Goal: Task Accomplishment & Management: Manage account settings

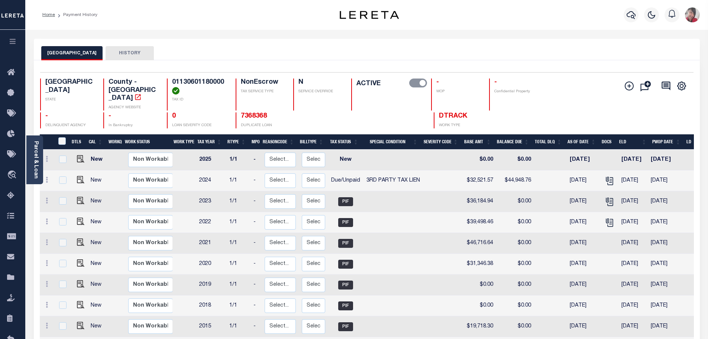
click at [16, 40] on icon "button" at bounding box center [13, 41] width 9 height 7
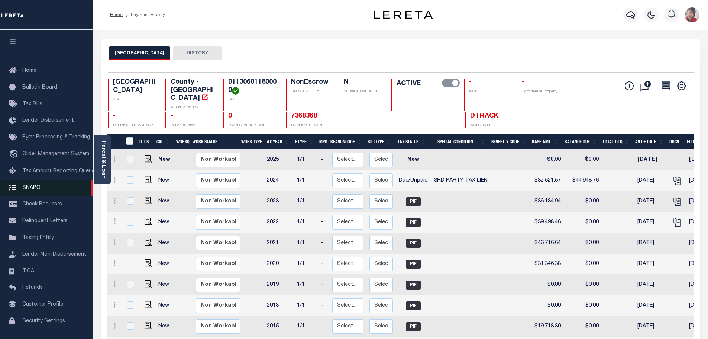
click at [31, 187] on span "SNAPQ" at bounding box center [31, 187] width 18 height 5
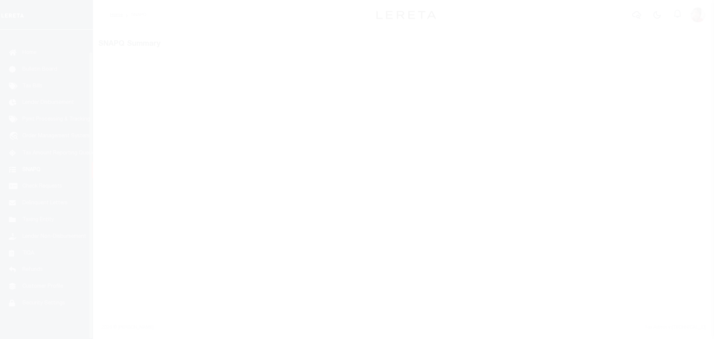
scroll to position [23, 0]
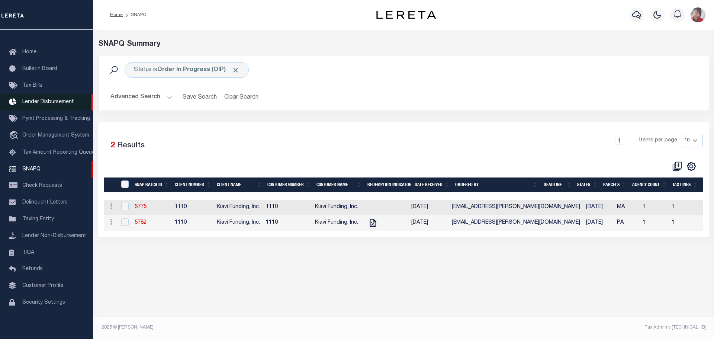
click at [41, 99] on span "Lender Disbursement" at bounding box center [48, 101] width 52 height 5
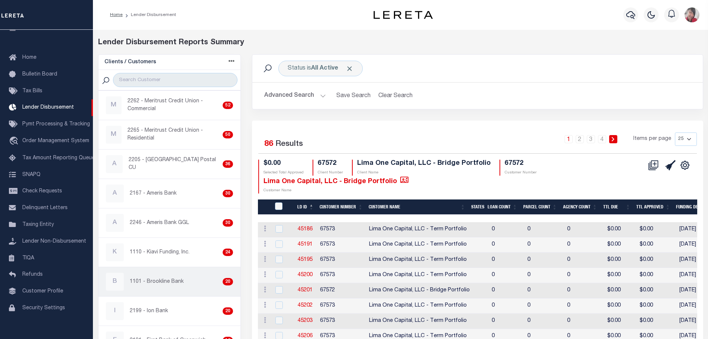
scroll to position [149, 0]
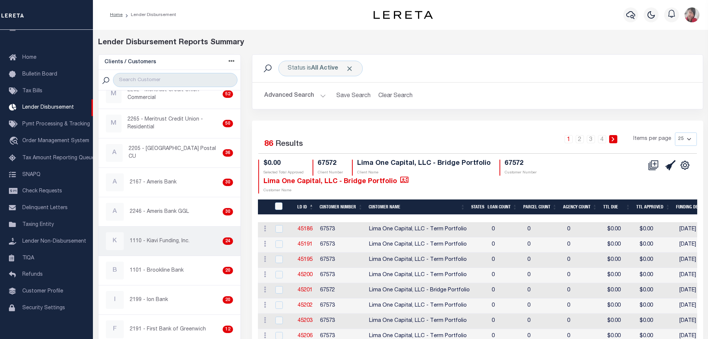
click at [160, 243] on p "1110 - Kiavi Funding, Inc." at bounding box center [160, 241] width 60 height 8
checkbox input "true"
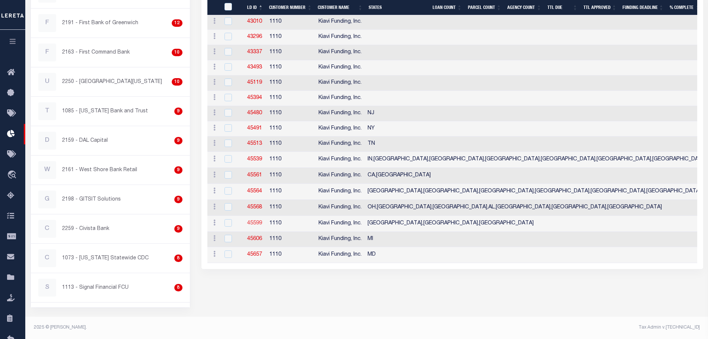
click at [255, 226] on link "45599" at bounding box center [254, 222] width 15 height 5
checkbox input "true"
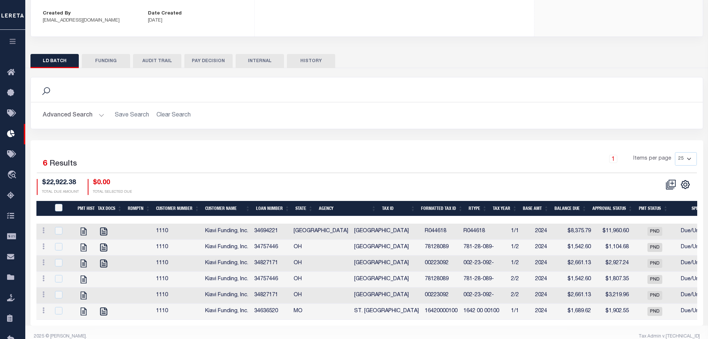
checkbox input "true"
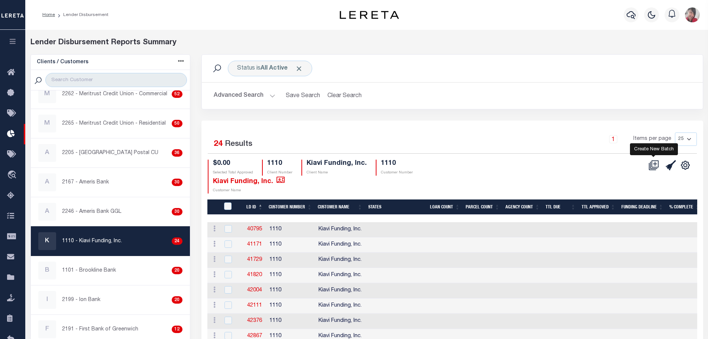
click at [655, 165] on icon "" at bounding box center [655, 163] width 4 height 4
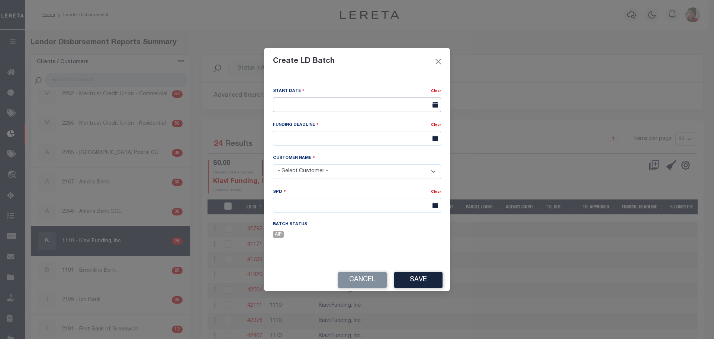
click at [390, 105] on input "text" at bounding box center [357, 104] width 168 height 14
click at [328, 175] on span "13" at bounding box center [330, 175] width 14 height 14
type input "[DATE]"
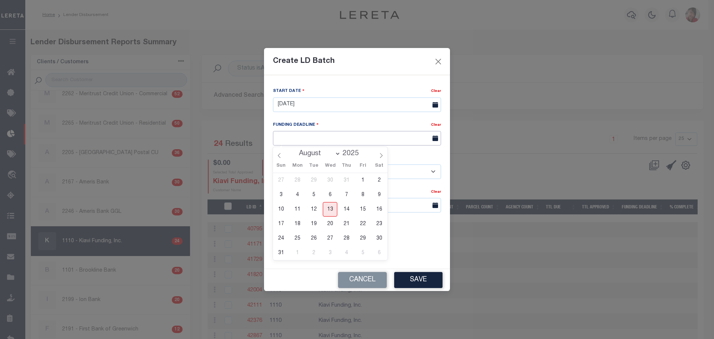
click at [325, 137] on input "text" at bounding box center [357, 138] width 168 height 14
click at [313, 222] on span "19" at bounding box center [313, 223] width 14 height 14
type input "08/19/25"
click at [396, 173] on select "- Select Customer - Accumatch - Refunds All In Credit Union Amarillo National B…" at bounding box center [357, 171] width 168 height 14
select select "1110"
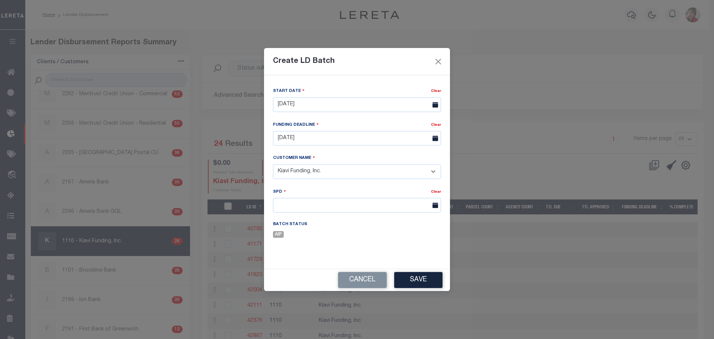
click at [273, 164] on select "- Select Customer - Accumatch - Refunds All In Credit Union Amarillo National B…" at bounding box center [357, 171] width 168 height 14
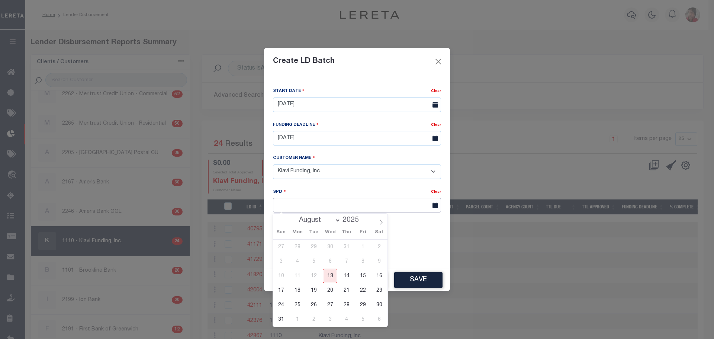
click at [321, 204] on input "text" at bounding box center [357, 205] width 168 height 14
click at [333, 293] on span "20" at bounding box center [330, 290] width 14 height 14
type input "08/20/2025"
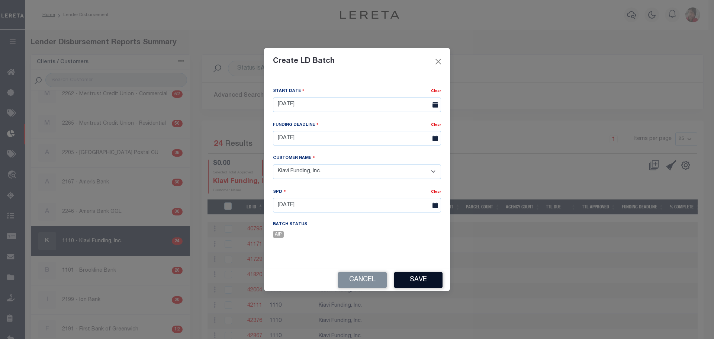
click at [419, 282] on button "Save" at bounding box center [418, 280] width 48 height 16
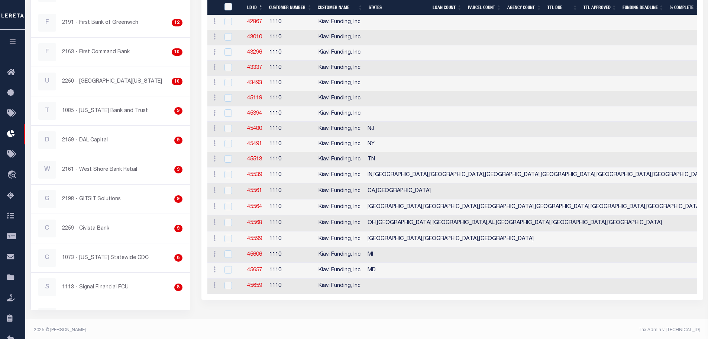
scroll to position [309, 0]
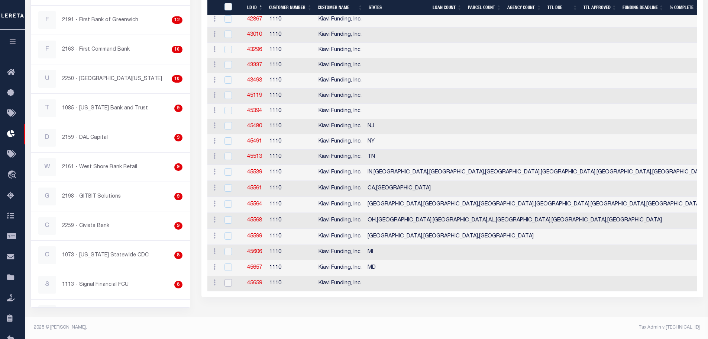
click at [230, 284] on input "checkbox" at bounding box center [228, 282] width 7 height 7
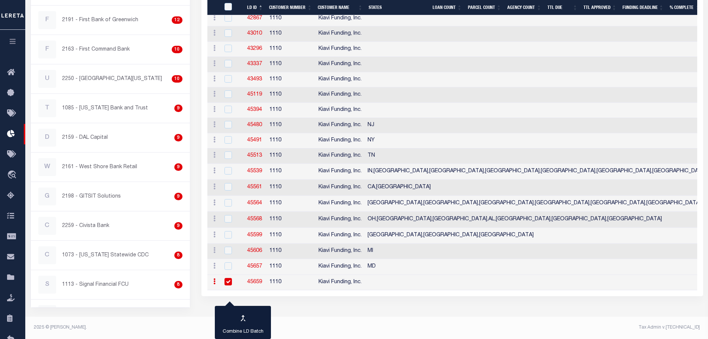
click at [227, 280] on input "checkbox" at bounding box center [228, 281] width 7 height 7
checkbox input "false"
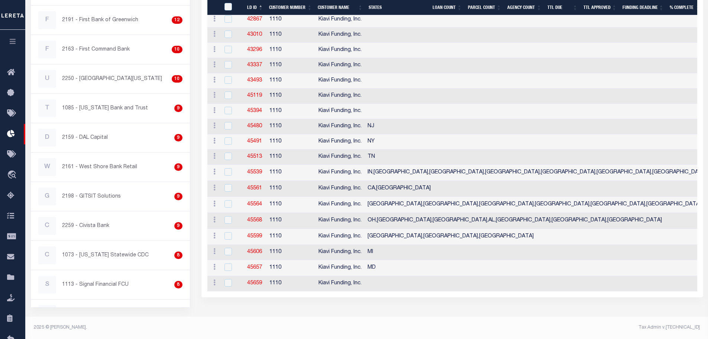
click at [16, 42] on icon "button" at bounding box center [13, 41] width 9 height 7
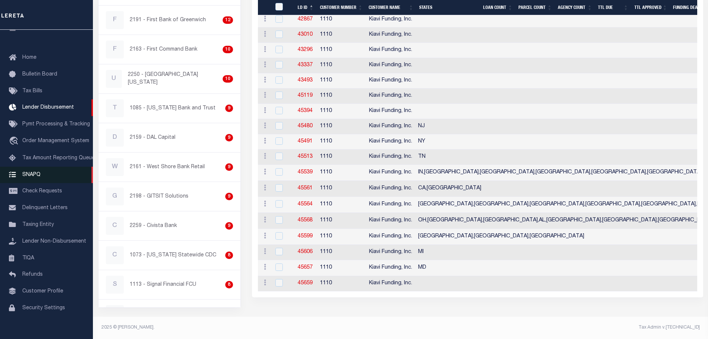
click at [22, 177] on span "SNAPQ" at bounding box center [31, 174] width 18 height 5
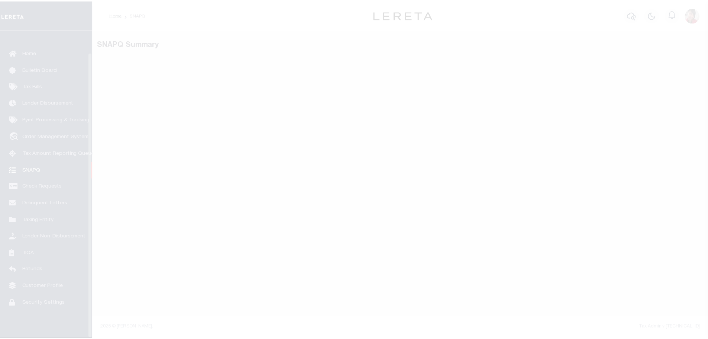
scroll to position [23, 0]
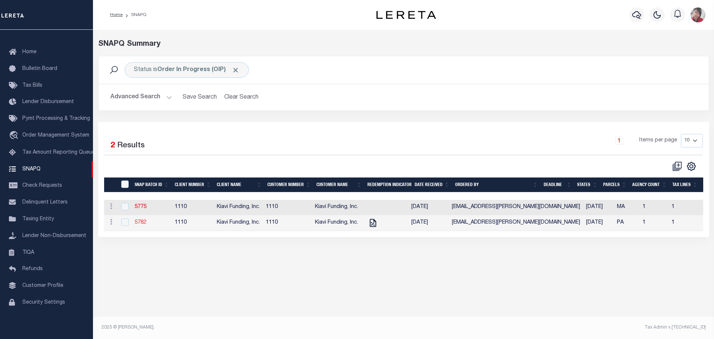
click at [139, 224] on link "5782" at bounding box center [141, 222] width 12 height 5
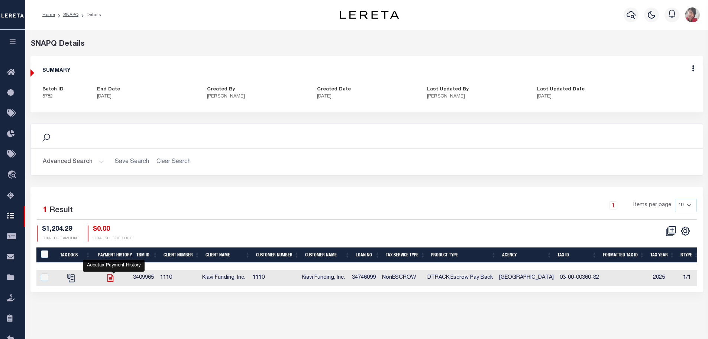
click at [113, 275] on icon "" at bounding box center [110, 278] width 6 height 8
checkbox input "true"
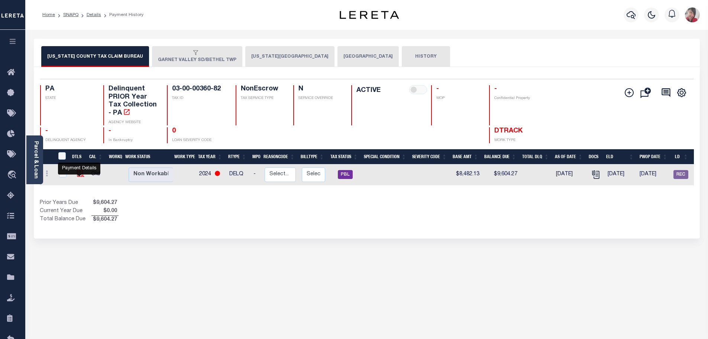
click at [79, 173] on img "" at bounding box center [80, 172] width 7 height 7
checkbox input "true"
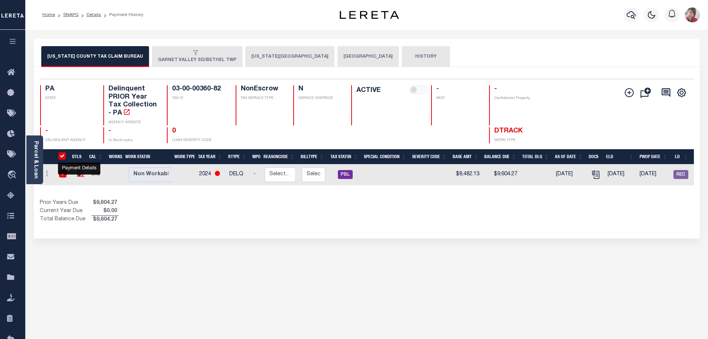
checkbox input "true"
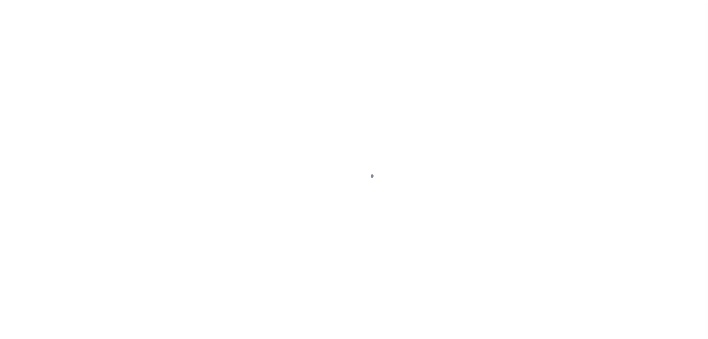
select select "PBL"
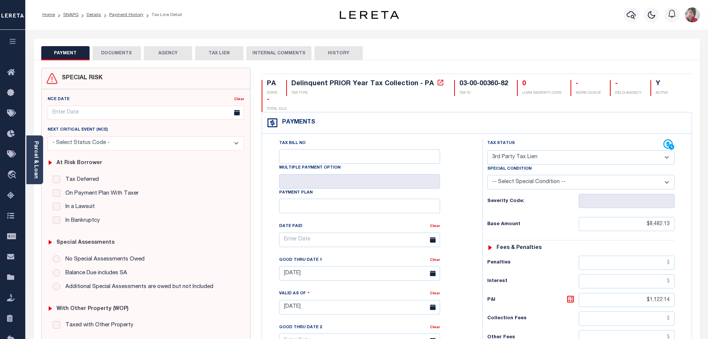
click at [123, 55] on button "DOCUMENTS" at bounding box center [117, 53] width 48 height 14
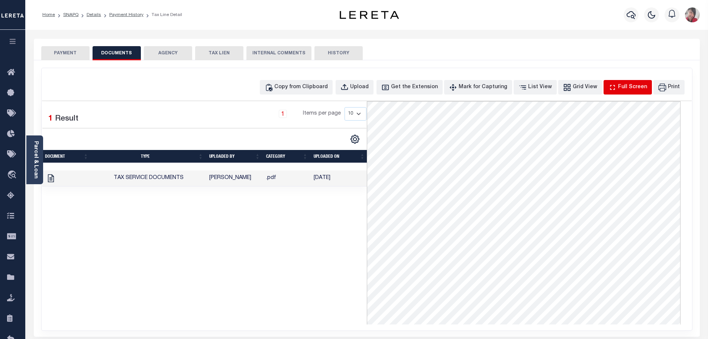
click at [630, 90] on div "Full Screen" at bounding box center [632, 87] width 29 height 8
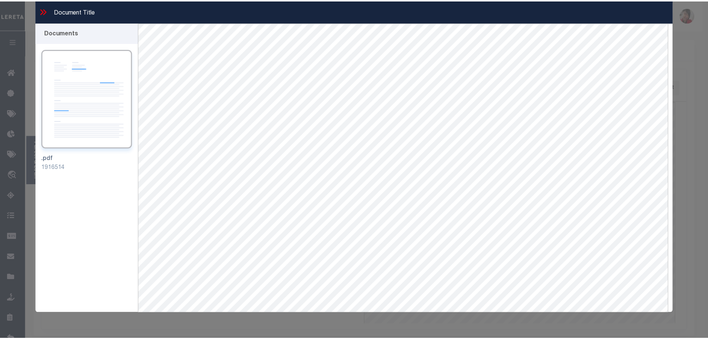
scroll to position [13, 0]
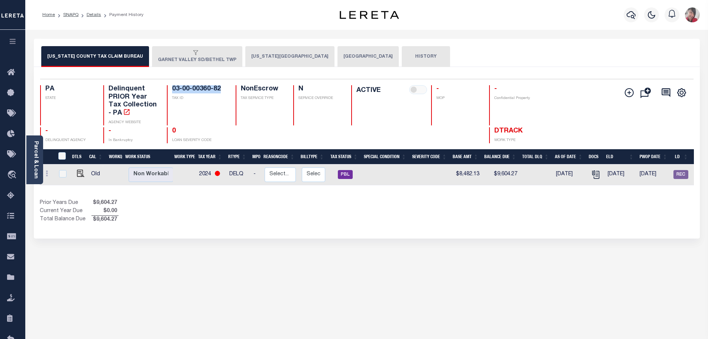
drag, startPoint x: 223, startPoint y: 88, endPoint x: 170, endPoint y: 91, distance: 53.6
click at [170, 91] on div "03-00-00360-82 TAX ID" at bounding box center [197, 105] width 60 height 40
copy h4 "03-00-00360-82"
click at [268, 59] on button "DELAWARE COUNTY" at bounding box center [289, 56] width 89 height 21
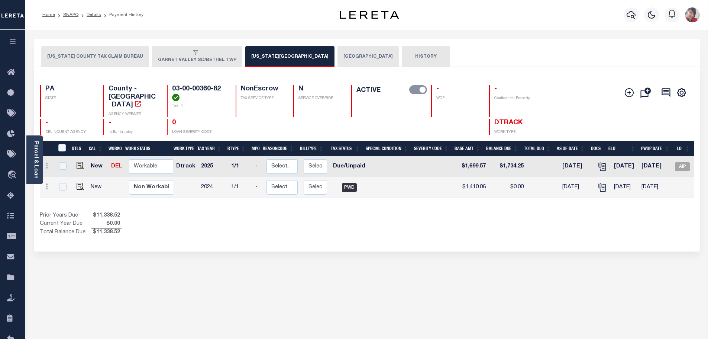
click at [194, 61] on button "GARNET VALLEY SD/BETHEL TWP" at bounding box center [197, 56] width 90 height 21
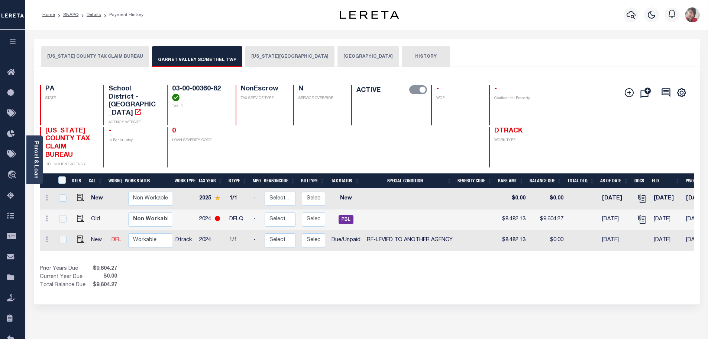
click at [84, 61] on button "[US_STATE] COUNTY TAX CLAIM BUREAU" at bounding box center [95, 56] width 108 height 21
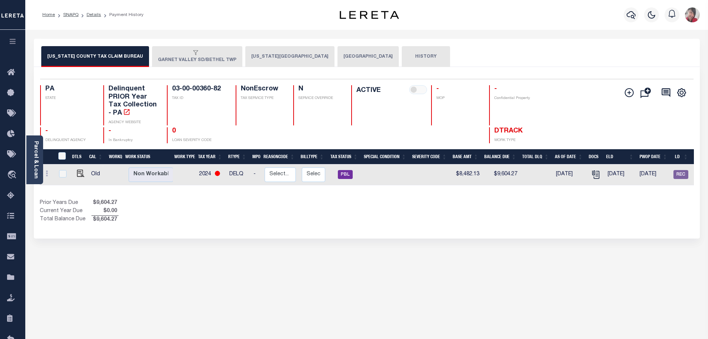
scroll to position [0, 77]
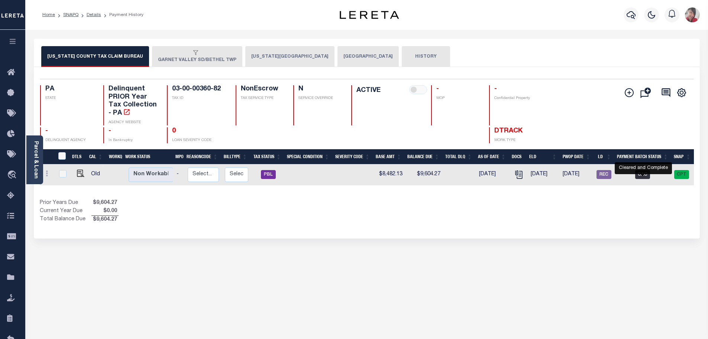
click at [640, 176] on span "CAC" at bounding box center [642, 174] width 15 height 9
checkbox input "true"
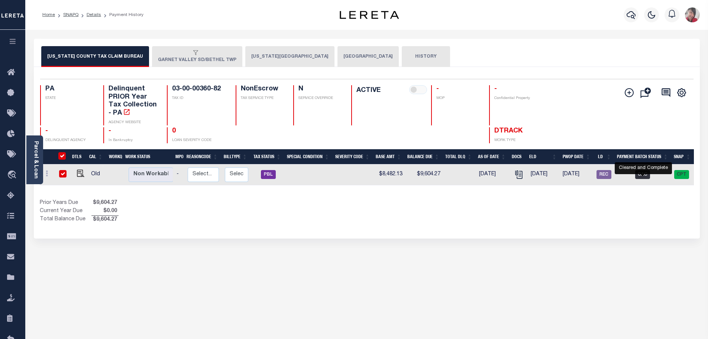
checkbox input "true"
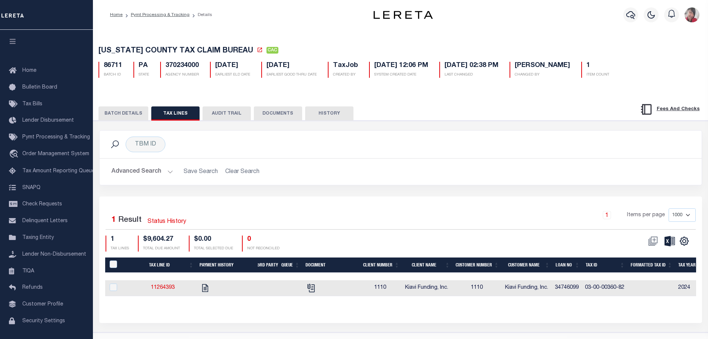
click at [116, 115] on button "BATCH DETAILS" at bounding box center [124, 113] width 50 height 14
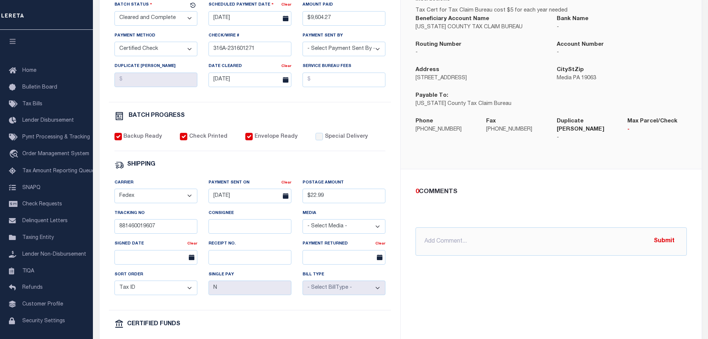
scroll to position [223, 0]
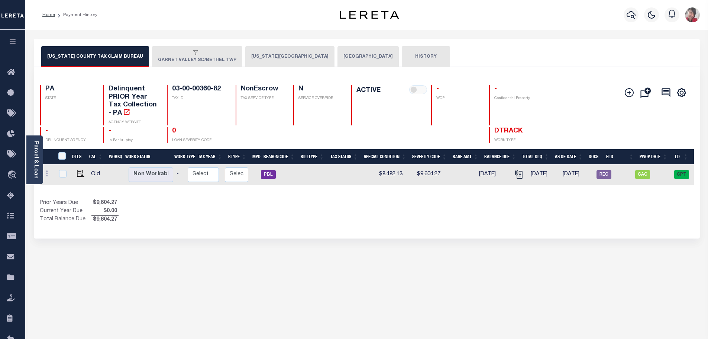
scroll to position [0, 77]
click at [273, 58] on button "[US_STATE][GEOGRAPHIC_DATA]" at bounding box center [289, 56] width 89 height 21
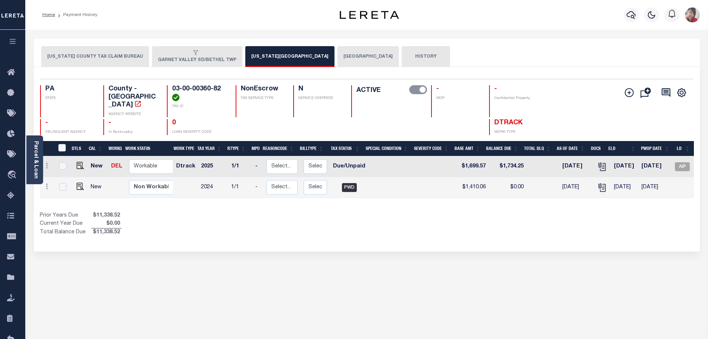
click at [210, 54] on div "button" at bounding box center [195, 53] width 75 height 7
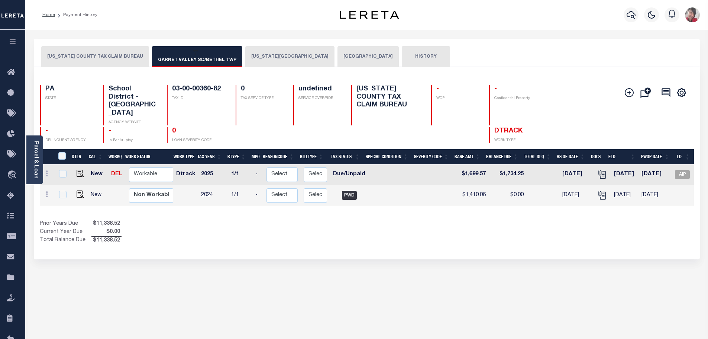
click at [193, 56] on div "button" at bounding box center [195, 53] width 75 height 7
click at [260, 56] on button "[US_STATE][GEOGRAPHIC_DATA]" at bounding box center [289, 56] width 89 height 21
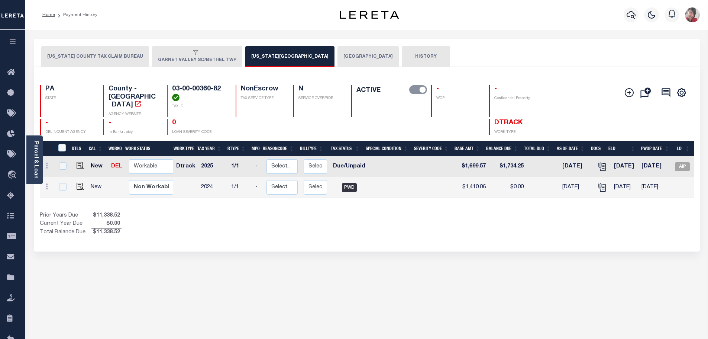
click at [338, 57] on button "[GEOGRAPHIC_DATA]" at bounding box center [368, 56] width 61 height 21
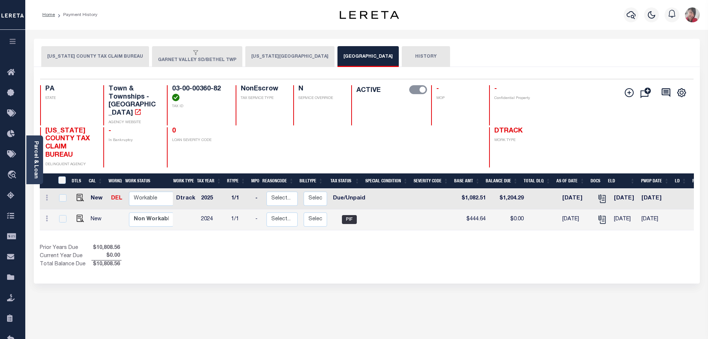
click at [105, 60] on button "[US_STATE] COUNTY TAX CLAIM BUREAU" at bounding box center [95, 56] width 108 height 21
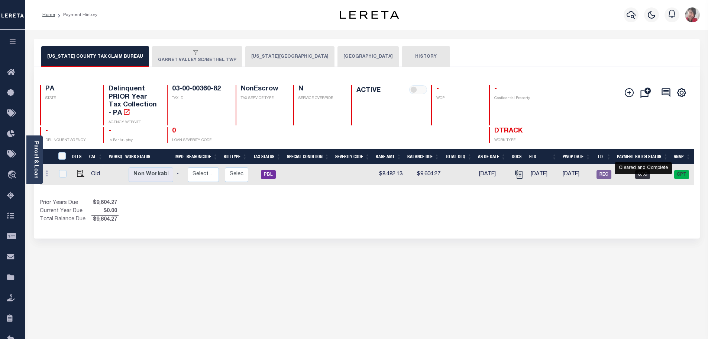
click at [645, 175] on span "CAC" at bounding box center [642, 174] width 15 height 9
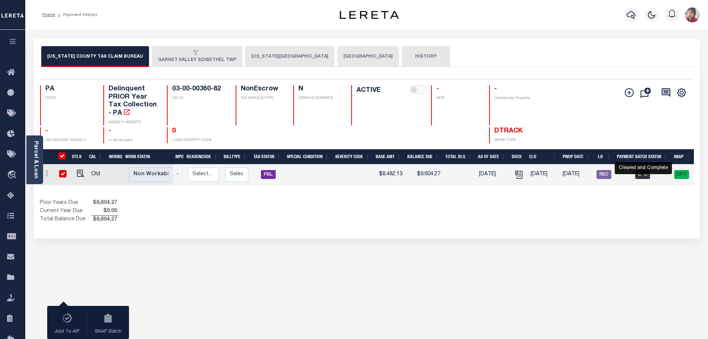
checkbox input "true"
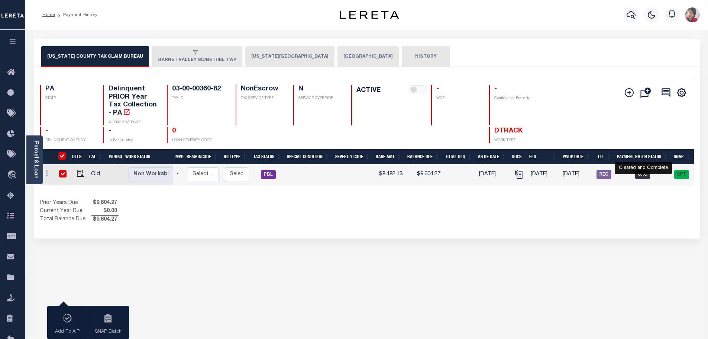
checkbox input "true"
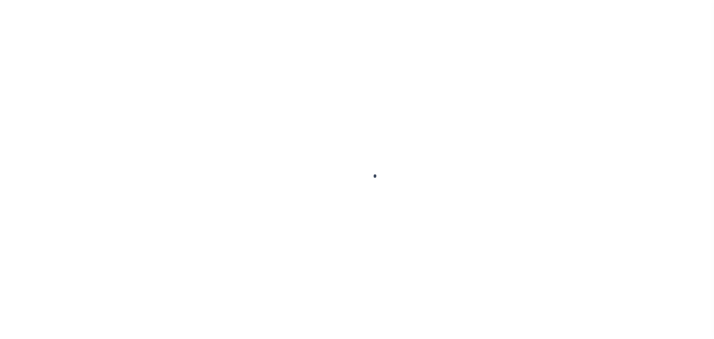
select select "CAC"
select select "CCK"
select select "[PERSON_NAME]"
select select "FDX"
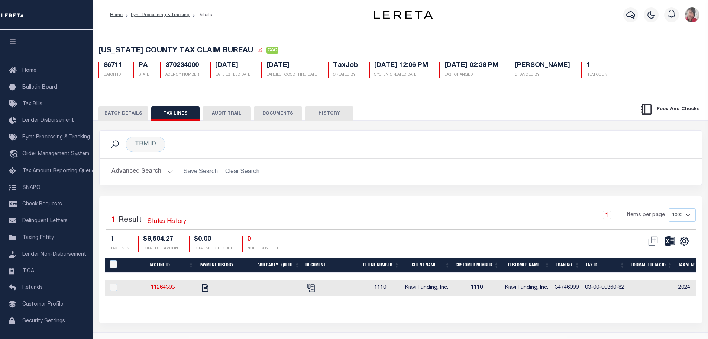
click at [128, 120] on button "BATCH DETAILS" at bounding box center [124, 113] width 50 height 14
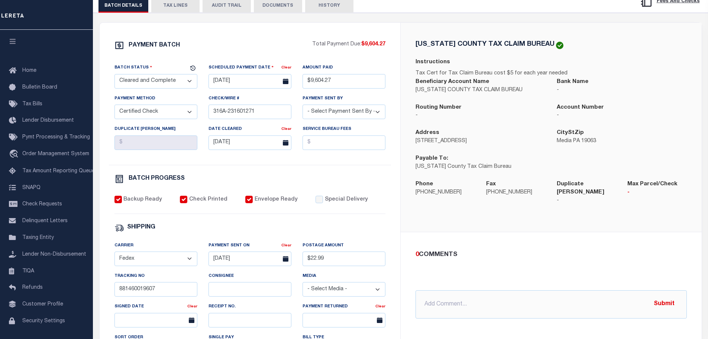
scroll to position [112, 0]
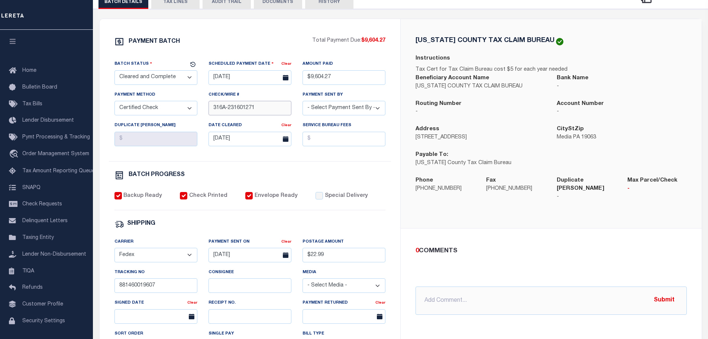
drag, startPoint x: 267, startPoint y: 112, endPoint x: 253, endPoint y: 112, distance: 14.5
click at [253, 112] on input "316A-231601271" at bounding box center [250, 108] width 83 height 14
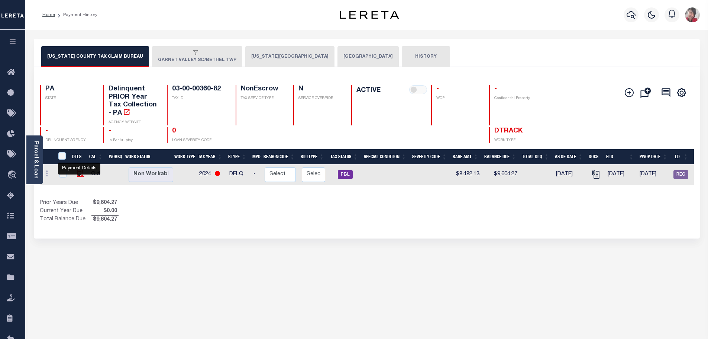
click at [78, 176] on img "" at bounding box center [80, 172] width 7 height 7
checkbox input "true"
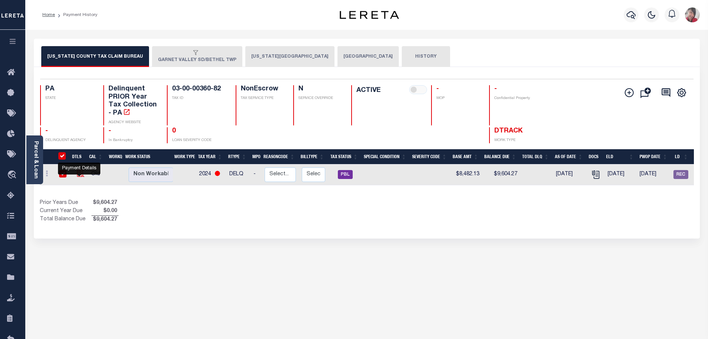
checkbox input "true"
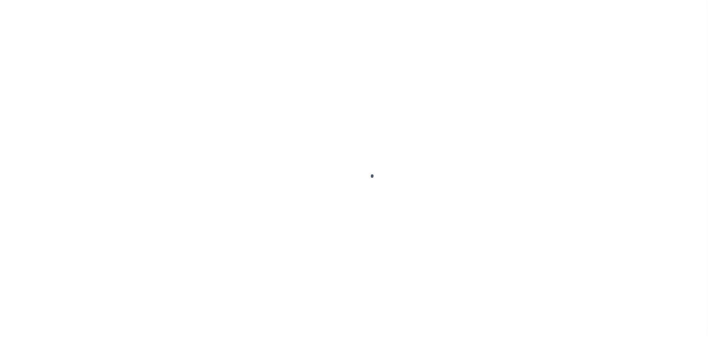
select select "PBL"
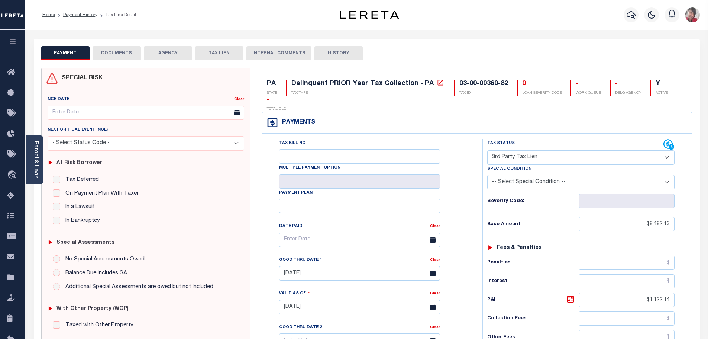
click at [117, 52] on button "DOCUMENTS" at bounding box center [117, 53] width 48 height 14
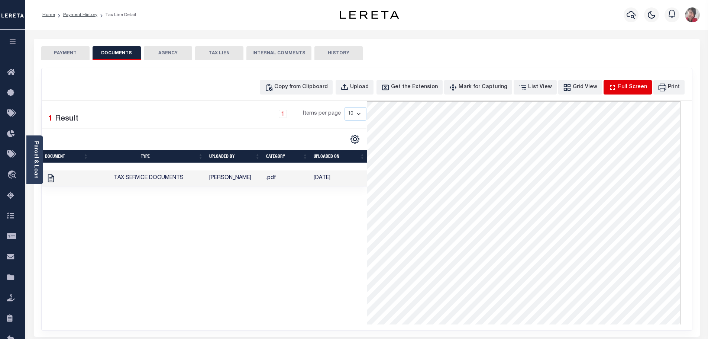
click at [634, 90] on div "Full Screen" at bounding box center [632, 87] width 29 height 8
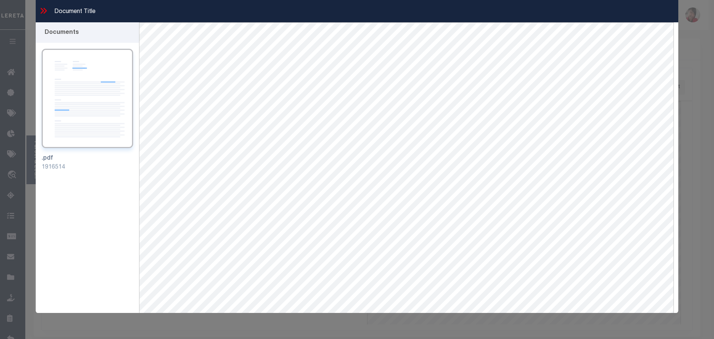
click at [40, 9] on icon at bounding box center [44, 11] width 10 height 10
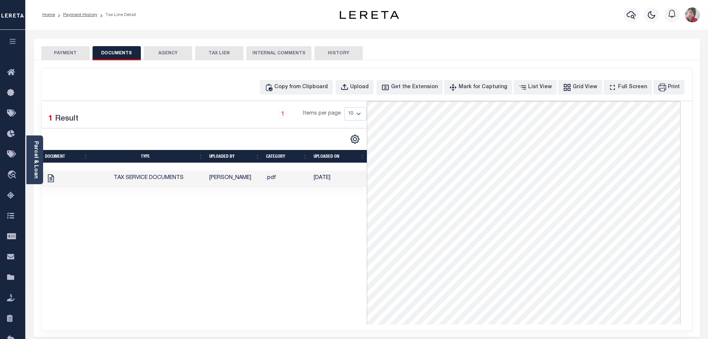
click at [81, 9] on ol "Home Payment History Tax Line Detail" at bounding box center [89, 15] width 106 height 16
click at [78, 16] on link "Payment History" at bounding box center [80, 15] width 34 height 4
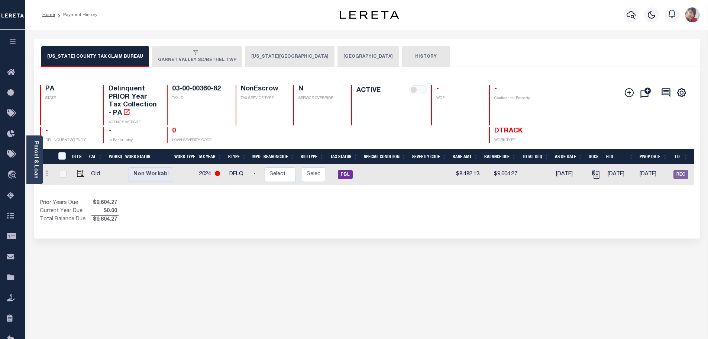
click at [275, 51] on button "DELAWARE COUNTY" at bounding box center [289, 56] width 89 height 21
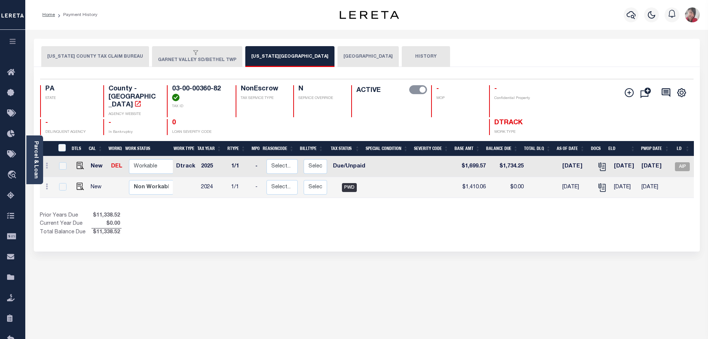
click at [338, 62] on button "BETHEL TOWNSHIP" at bounding box center [368, 56] width 61 height 21
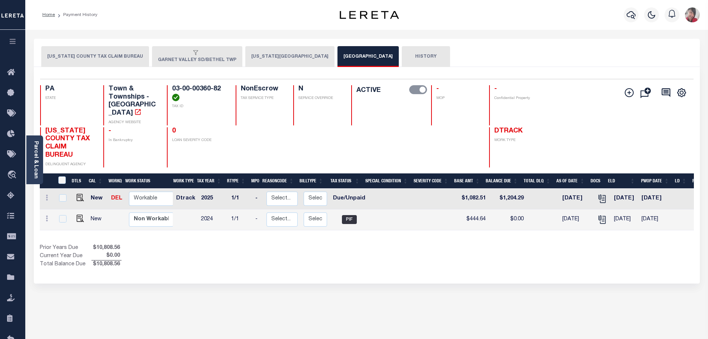
click at [192, 58] on button "GARNET VALLEY SD/BETHEL TWP" at bounding box center [197, 56] width 90 height 21
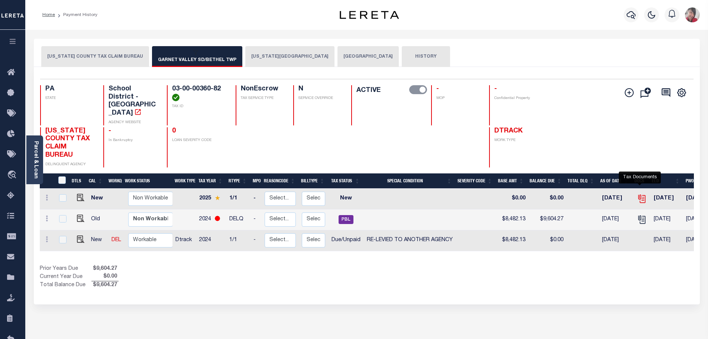
click at [641, 194] on icon "" at bounding box center [642, 197] width 6 height 6
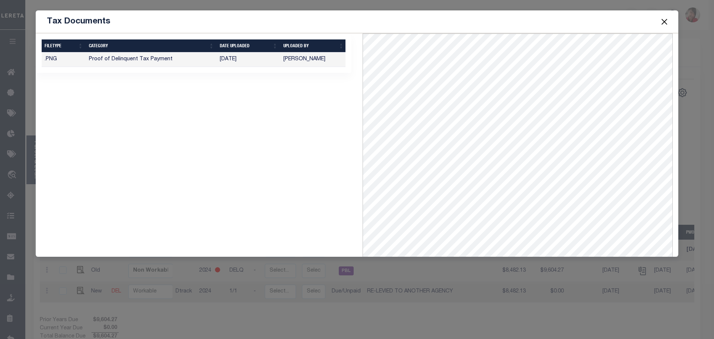
click at [665, 21] on button "Close" at bounding box center [664, 22] width 10 height 10
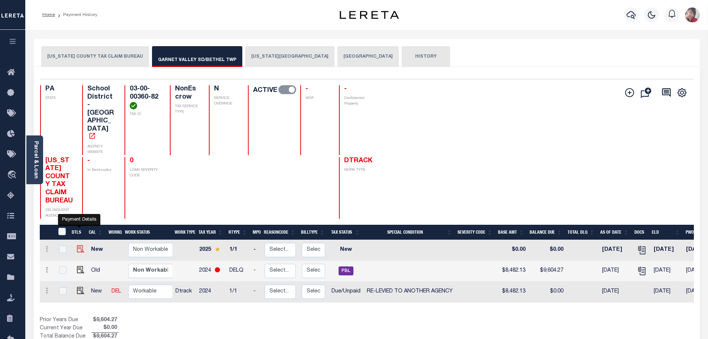
click at [80, 245] on img "" at bounding box center [80, 248] width 7 height 7
checkbox input "true"
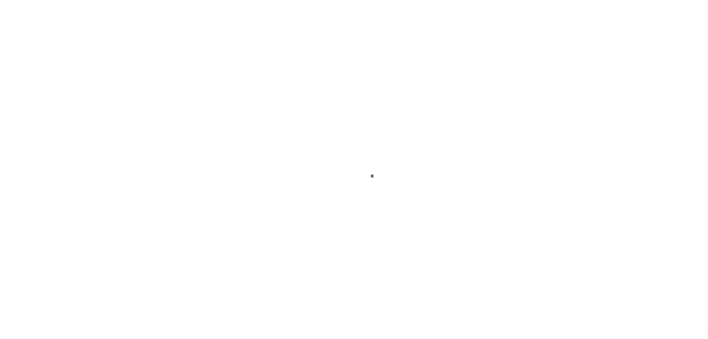
select select "NW2"
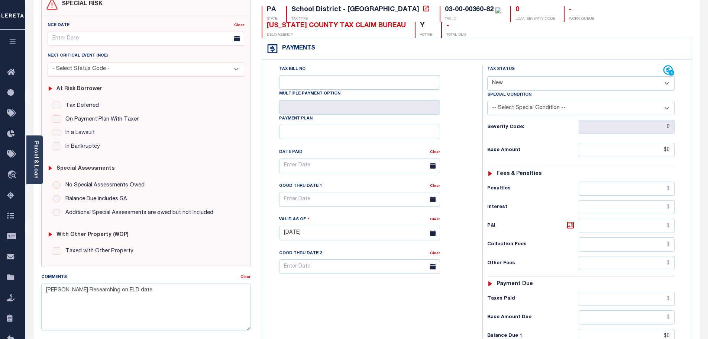
scroll to position [74, 0]
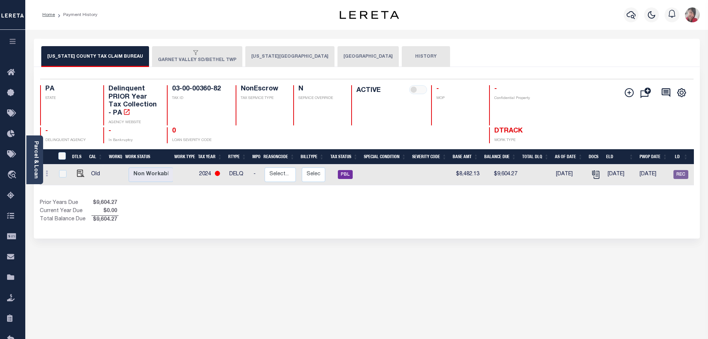
click at [338, 58] on button "BETHEL TOWNSHIP" at bounding box center [368, 56] width 61 height 21
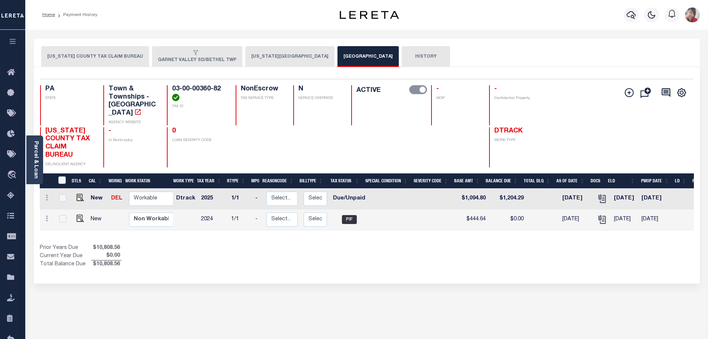
click at [278, 56] on button "DELAWARE COUNTY" at bounding box center [289, 56] width 89 height 21
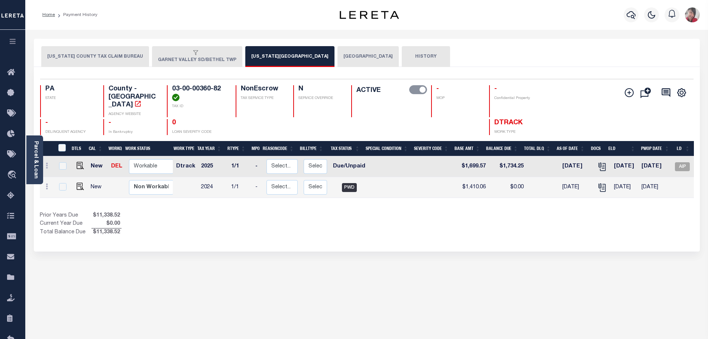
click at [197, 52] on div "button" at bounding box center [195, 53] width 75 height 7
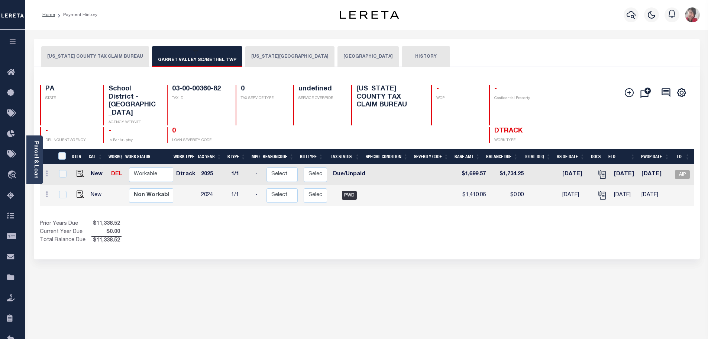
click at [108, 54] on button "DELAWARE COUNTY TAX CLAIM BUREAU" at bounding box center [95, 56] width 108 height 21
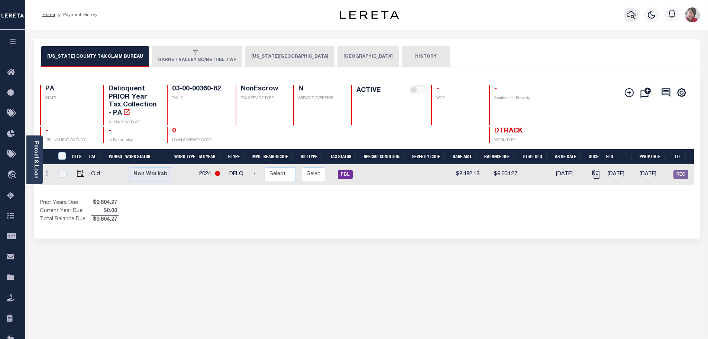
click at [631, 14] on icon "button" at bounding box center [631, 14] width 9 height 9
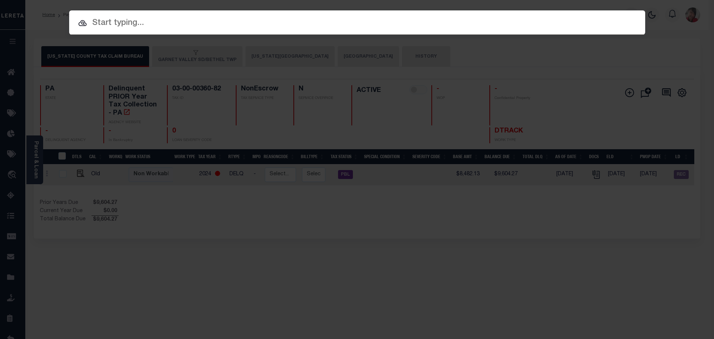
paste input "5-16-213-060-0000"
click at [91, 21] on input "5-16-213-060-0000" at bounding box center [357, 23] width 576 height 13
type input "25-16-213-060-0000"
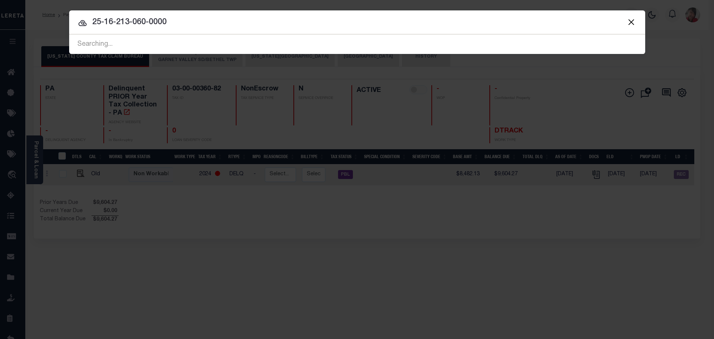
click at [148, 41] on div "Searching..." at bounding box center [357, 44] width 576 height 19
click at [148, 40] on div "Searching..." at bounding box center [357, 44] width 576 height 19
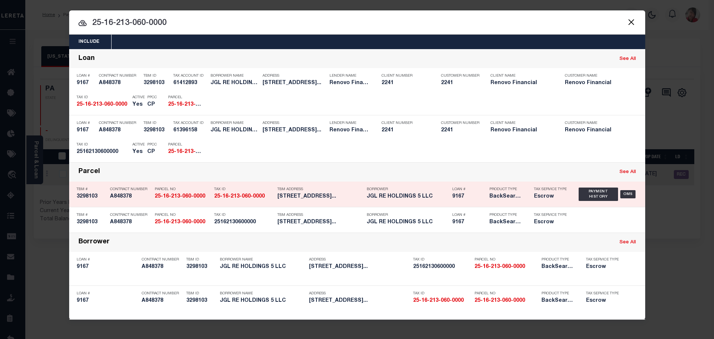
click at [234, 190] on p "Tax ID" at bounding box center [243, 189] width 59 height 4
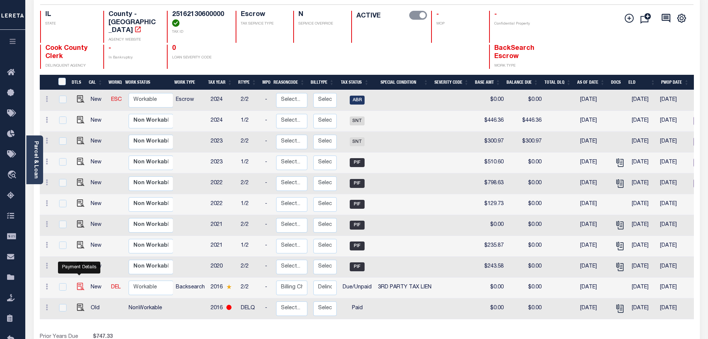
click at [80, 282] on img "" at bounding box center [80, 285] width 7 height 7
checkbox input "true"
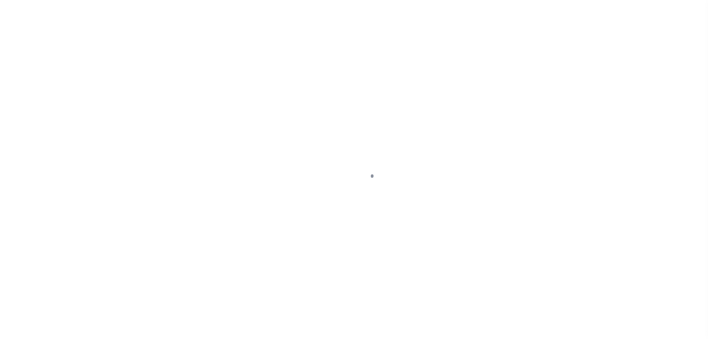
select select "DUE"
select select "20"
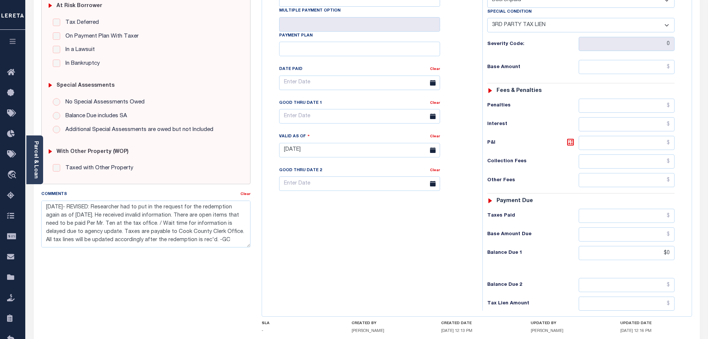
scroll to position [186, 0]
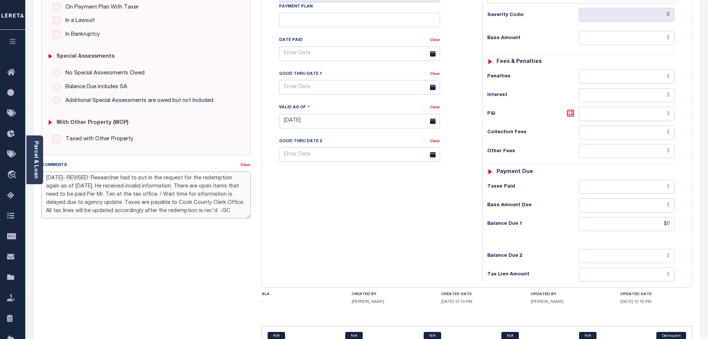
click at [45, 177] on textarea "7/21/2025- REVISED: Researcher had to put in the request for the redemption aga…" at bounding box center [146, 194] width 210 height 47
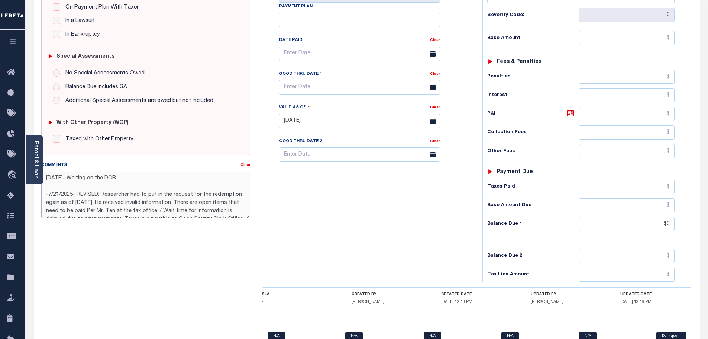
type textarea "8/13/2025- Waiting on the DCR -7/21/2025- REVISED: Researcher had to put in the…"
type input "08/13/2025"
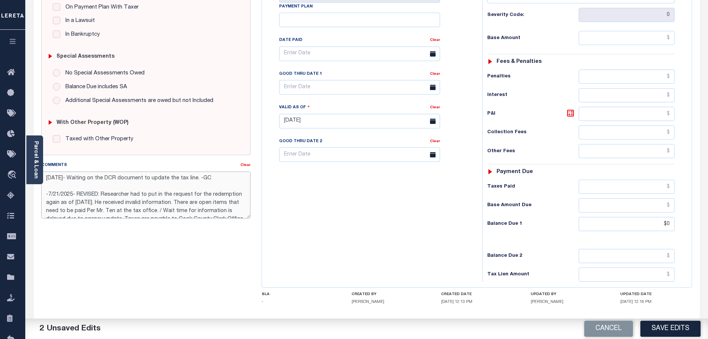
type textarea "8/13/2025- Waiting on the DCR document to update the tax line. -GC -7/21/2025- …"
click at [492, 180] on div "Tax Status Status - Select Status Code -" at bounding box center [583, 117] width 202 height 328
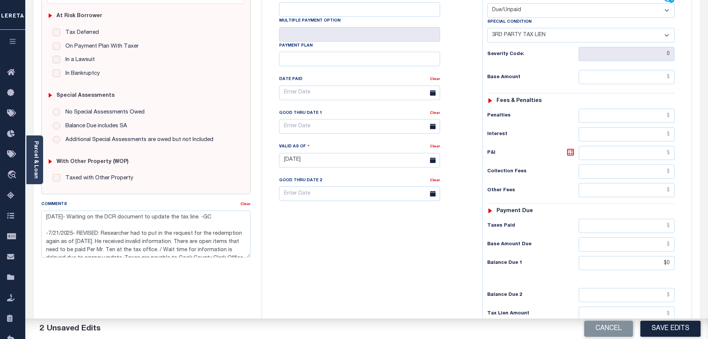
scroll to position [74, 0]
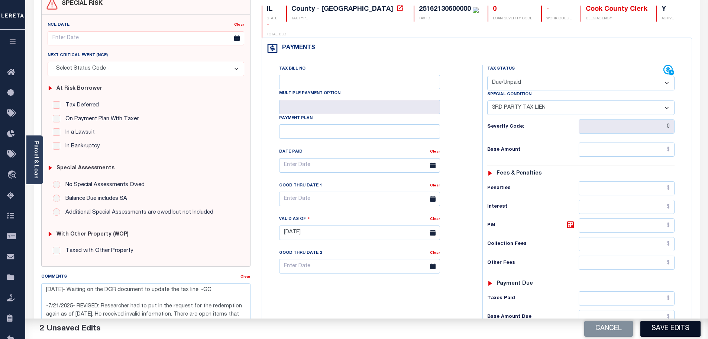
click at [665, 327] on button "Save Edits" at bounding box center [670, 328] width 60 height 16
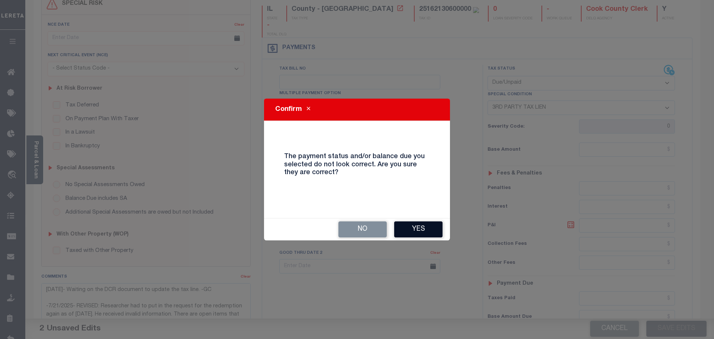
click at [421, 227] on button "Yes" at bounding box center [418, 229] width 48 height 16
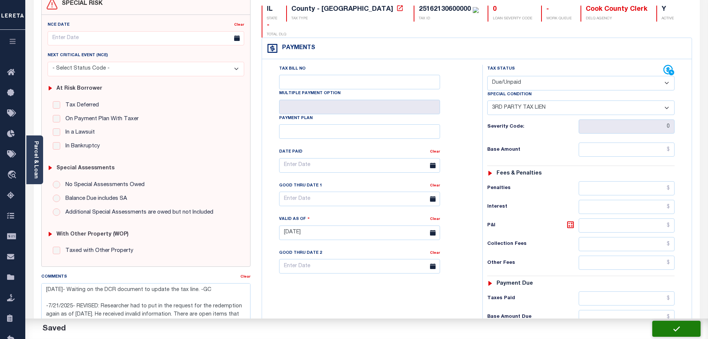
checkbox input "false"
type textarea "8/13/2025- Waiting on the DCR document to update the tax line. -GC -7/21/2025- …"
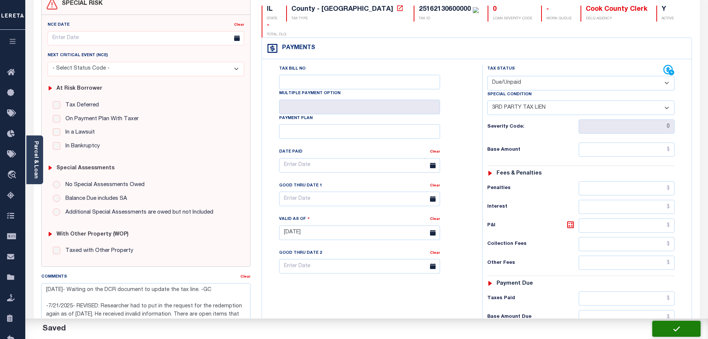
type input "$0"
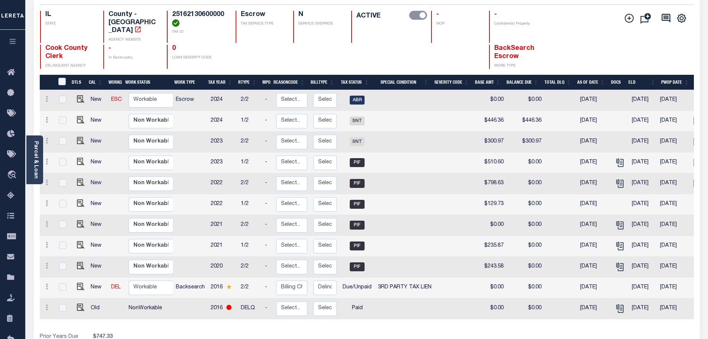
scroll to position [0, 98]
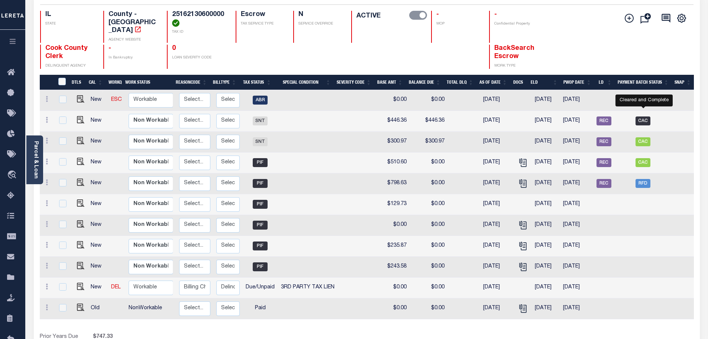
click at [650, 116] on span "CAC" at bounding box center [643, 120] width 15 height 9
checkbox input "true"
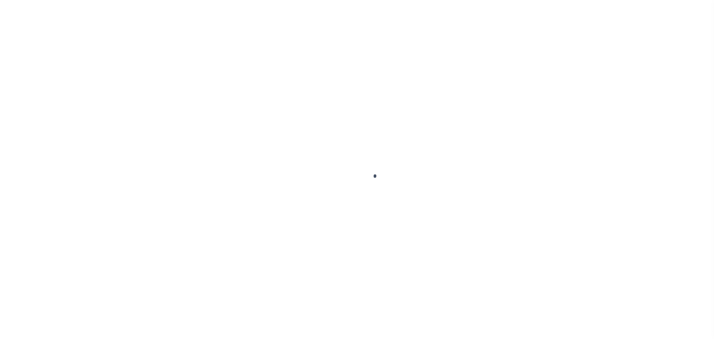
select select "CAC"
select select "TRA"
select select "[PERSON_NAME]"
select select "OTH"
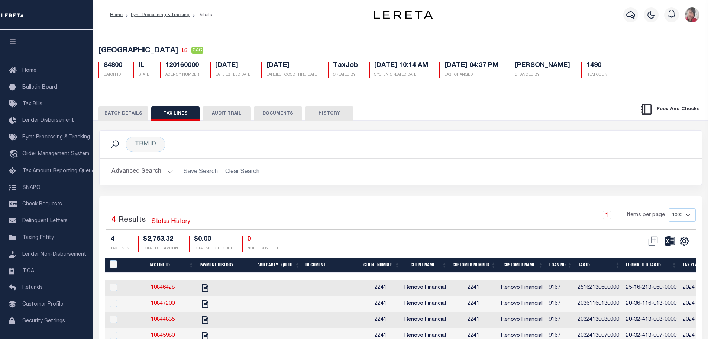
click at [114, 112] on button "BATCH DETAILS" at bounding box center [124, 113] width 50 height 14
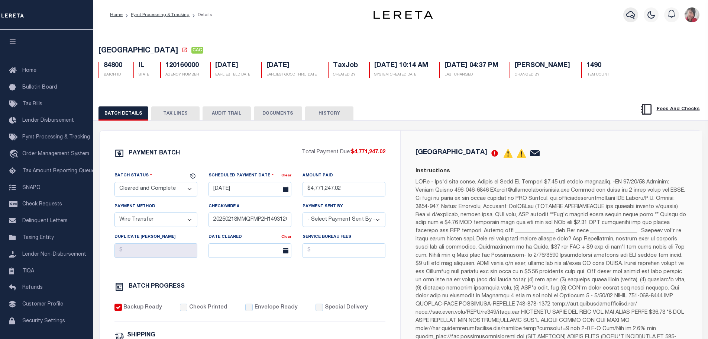
click at [634, 14] on icon "button" at bounding box center [630, 14] width 9 height 9
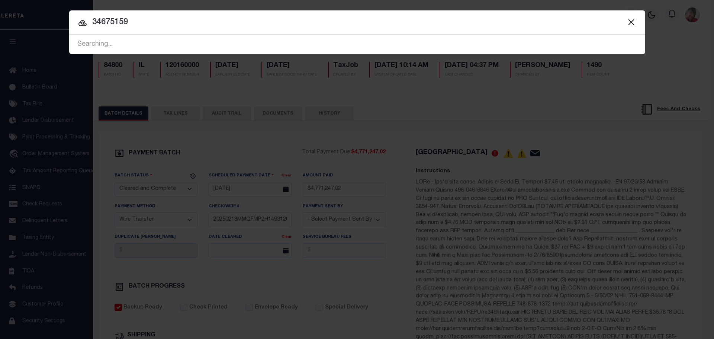
type input "34675159"
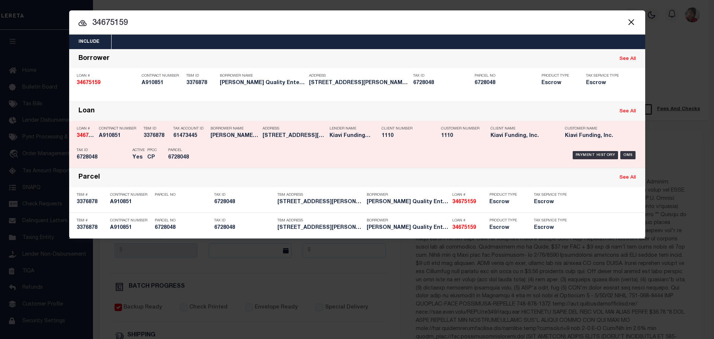
click at [460, 150] on div "Payment History OMS" at bounding box center [425, 155] width 425 height 22
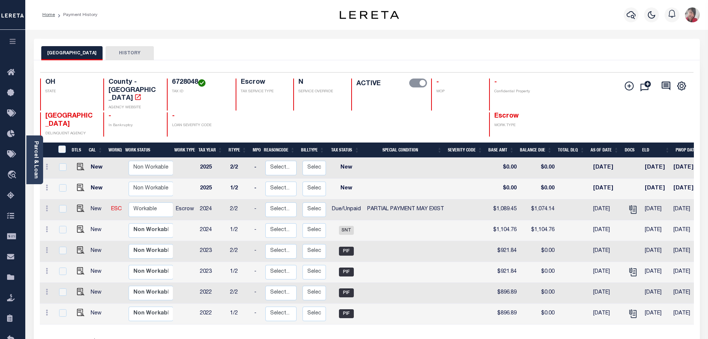
scroll to position [0, 113]
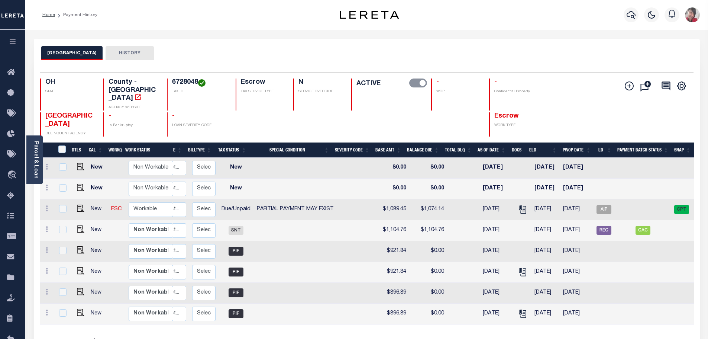
click at [14, 42] on icon "button" at bounding box center [13, 41] width 9 height 7
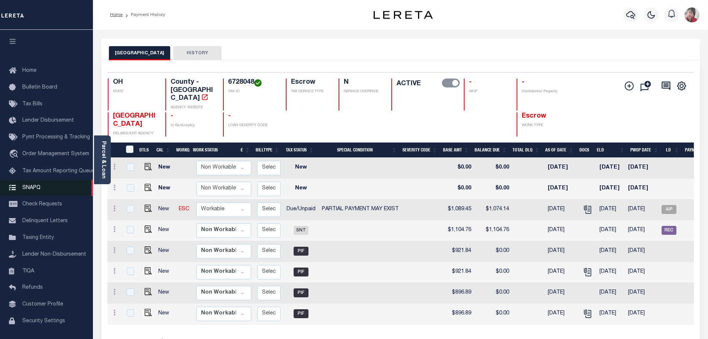
click at [34, 190] on span "SNAPQ" at bounding box center [31, 187] width 18 height 5
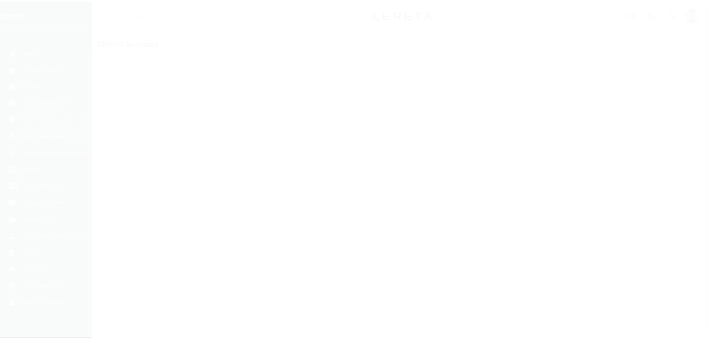
scroll to position [23, 0]
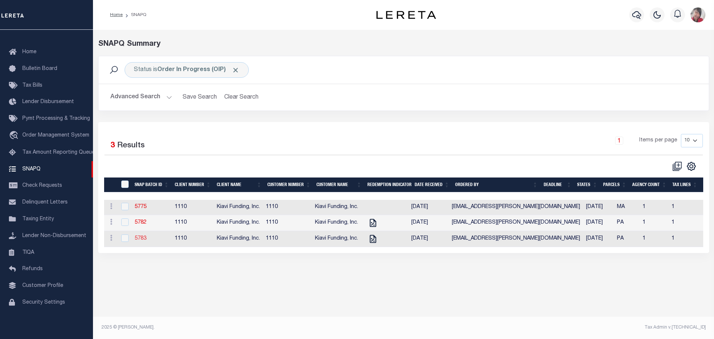
click at [143, 239] on link "5783" at bounding box center [141, 238] width 12 height 5
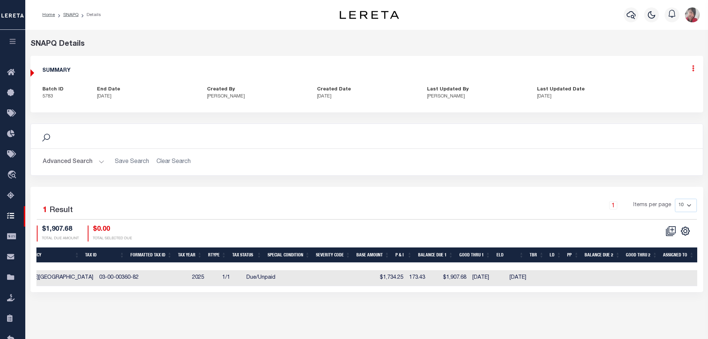
click at [693, 71] on icon at bounding box center [693, 68] width 2 height 6
click at [656, 86] on link "Edit" at bounding box center [673, 90] width 59 height 12
select select "OIP"
checkbox input "true"
type textarea "[DATE] - LD #45568 and Funding Date - [DATE] Per website the taxes are Dlq for …"
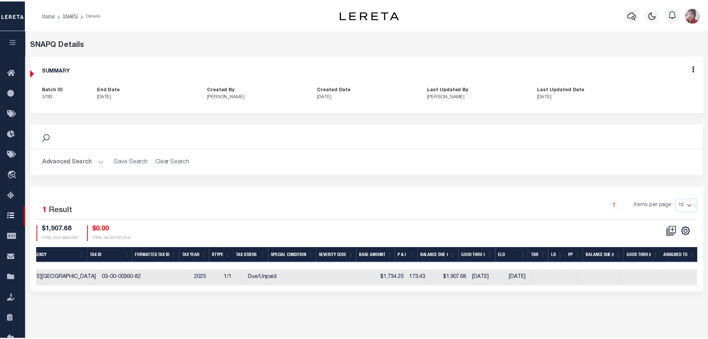
scroll to position [0, 470]
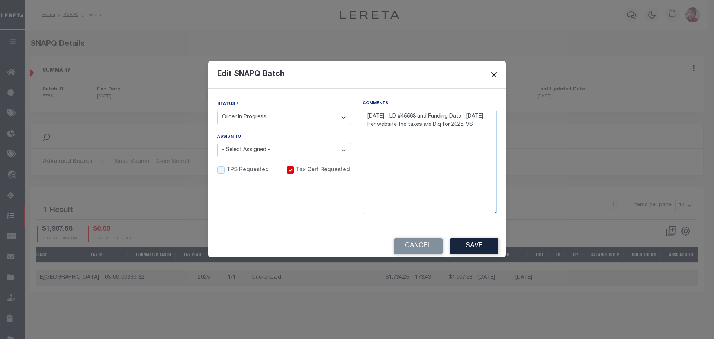
click at [497, 77] on button "Close" at bounding box center [494, 75] width 10 height 10
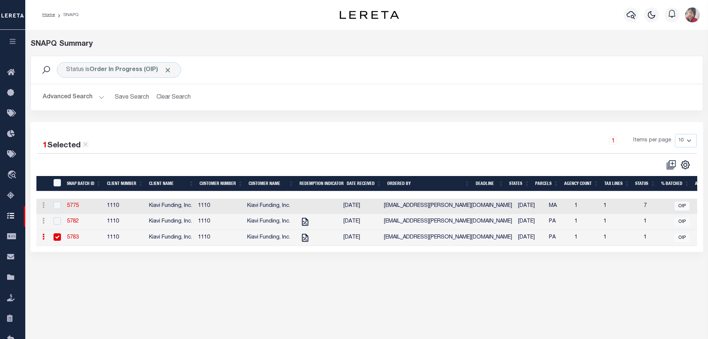
click at [58, 240] on input "checkbox" at bounding box center [57, 236] width 7 height 7
checkbox input "false"
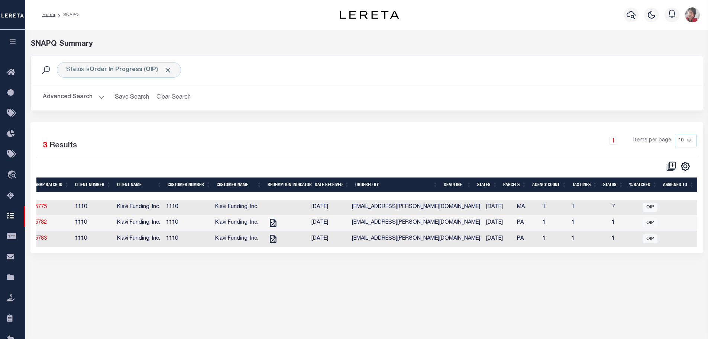
scroll to position [0, 26]
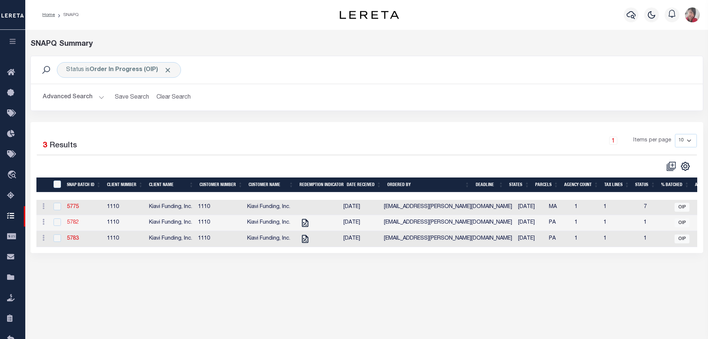
click at [75, 223] on link "5782" at bounding box center [73, 222] width 12 height 5
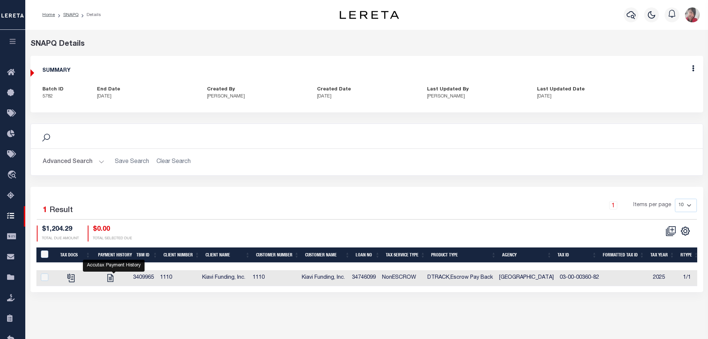
drag, startPoint x: 113, startPoint y: 277, endPoint x: 125, endPoint y: 276, distance: 11.5
click at [113, 277] on icon "" at bounding box center [111, 278] width 10 height 10
checkbox input "true"
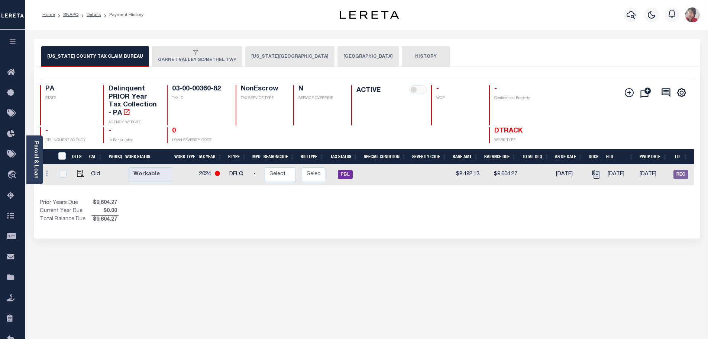
scroll to position [0, 77]
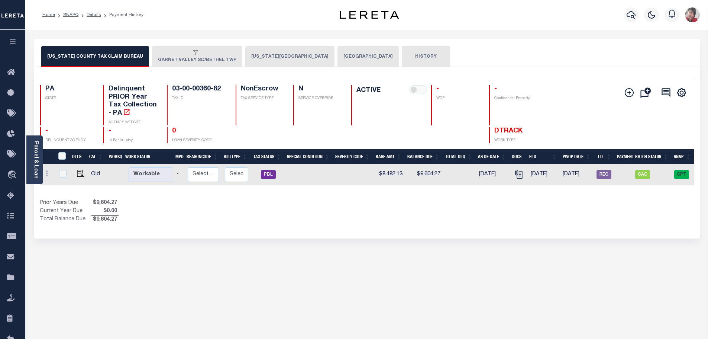
click at [285, 59] on button "[US_STATE][GEOGRAPHIC_DATA]" at bounding box center [289, 56] width 89 height 21
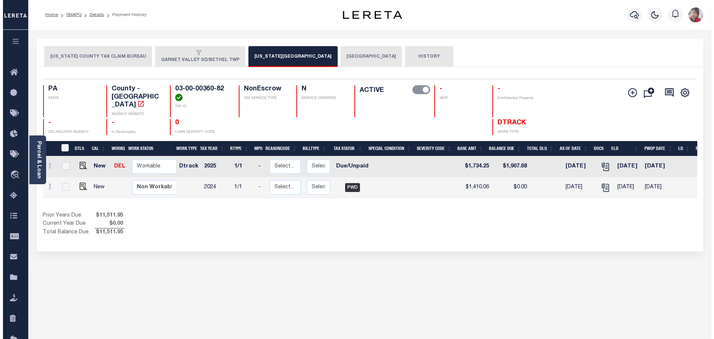
scroll to position [0, 75]
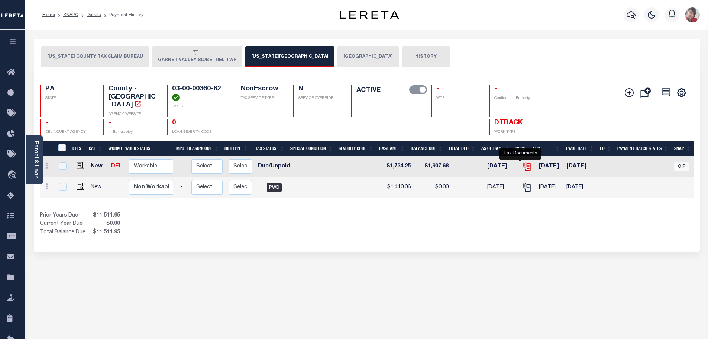
click at [525, 163] on icon "" at bounding box center [528, 167] width 6 height 8
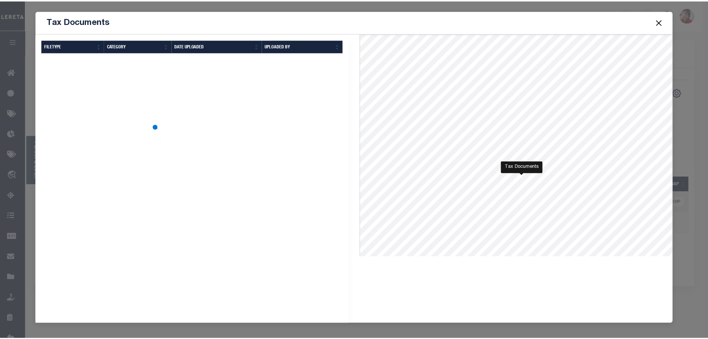
scroll to position [0, 70]
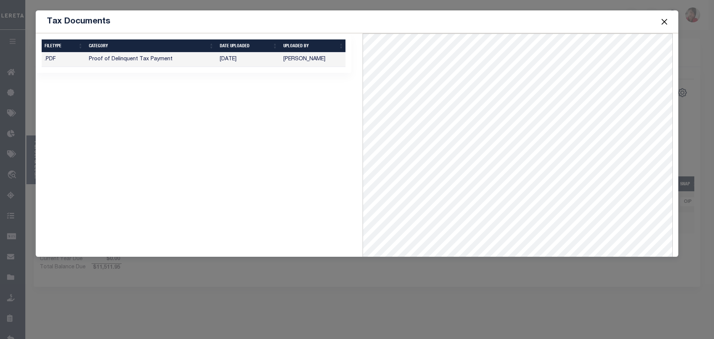
click at [664, 19] on button "Close" at bounding box center [664, 22] width 10 height 10
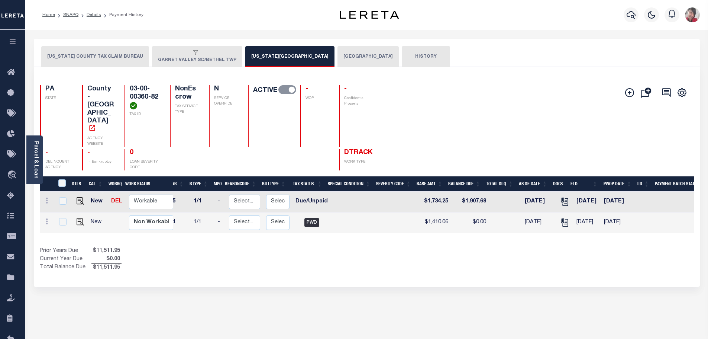
scroll to position [0, 0]
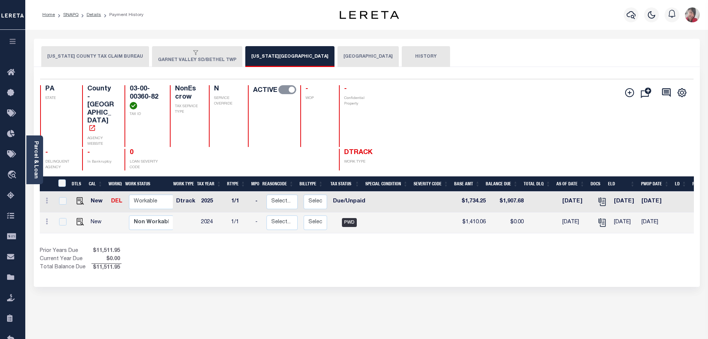
click at [338, 58] on button "BETHEL TOWNSHIP" at bounding box center [368, 56] width 61 height 21
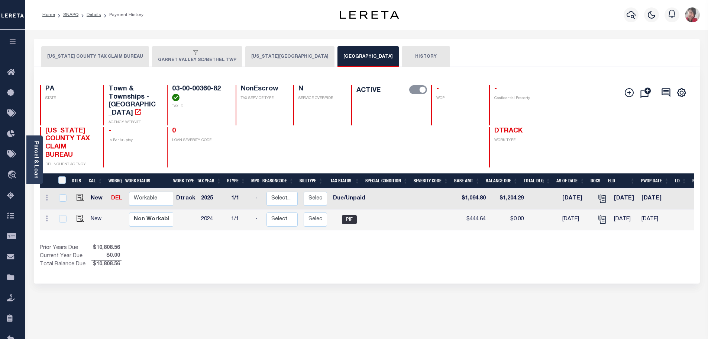
click at [97, 56] on button "DELAWARE COUNTY TAX CLAIM BUREAU" at bounding box center [95, 56] width 108 height 21
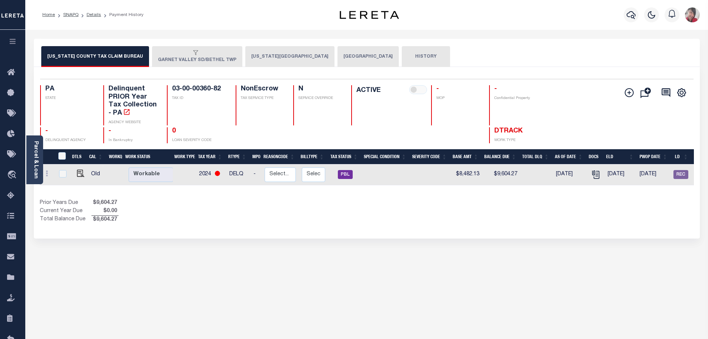
drag, startPoint x: 193, startPoint y: 57, endPoint x: 198, endPoint y: 58, distance: 4.9
click at [193, 57] on button "GARNET VALLEY SD/BETHEL TWP" at bounding box center [197, 56] width 90 height 21
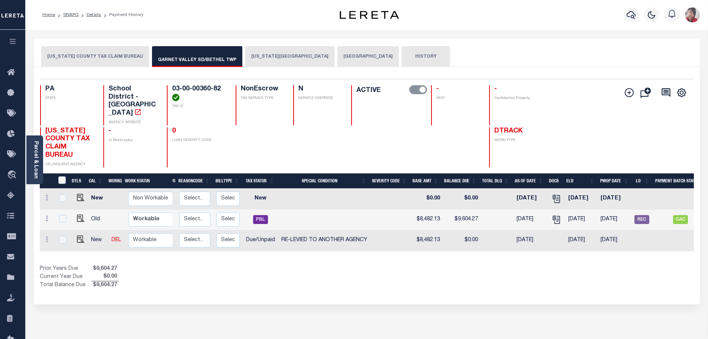
scroll to position [0, 123]
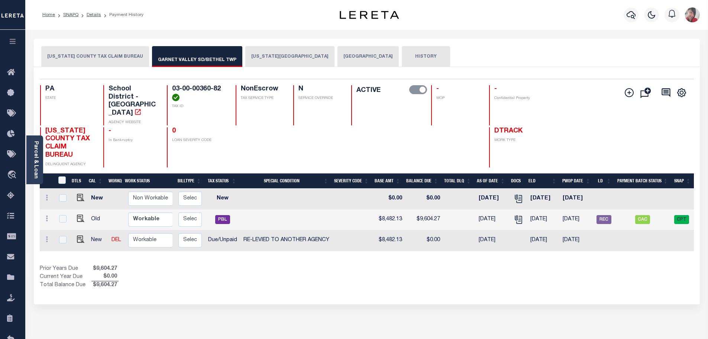
click at [262, 60] on button "DELAWARE COUNTY" at bounding box center [289, 56] width 89 height 21
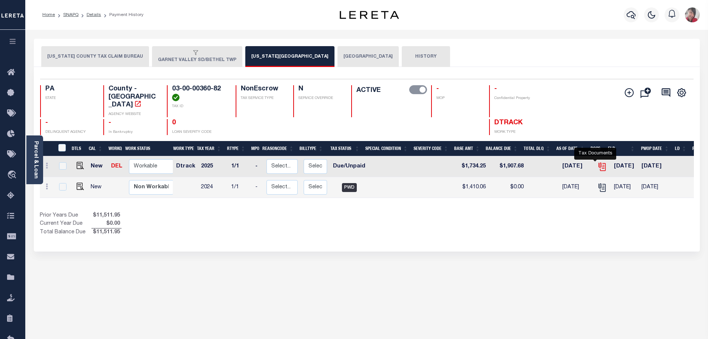
click at [597, 162] on icon "" at bounding box center [602, 167] width 10 height 10
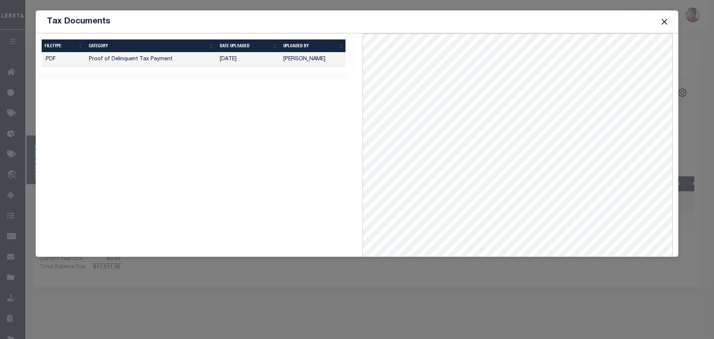
click at [662, 19] on button "Close" at bounding box center [664, 22] width 10 height 10
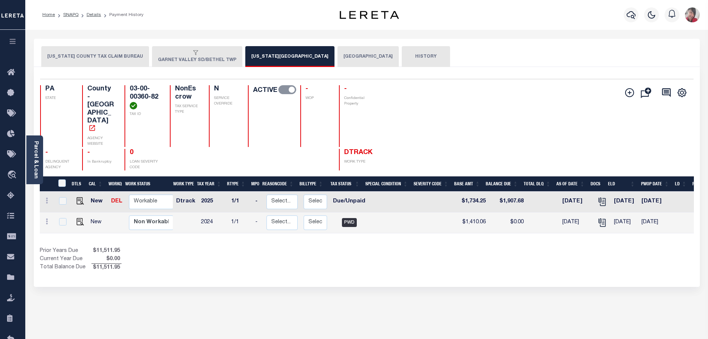
click at [97, 54] on button "DELAWARE COUNTY TAX CLAIM BUREAU" at bounding box center [95, 56] width 108 height 21
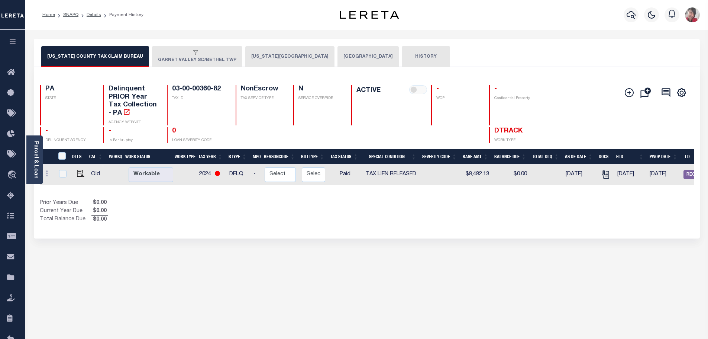
click at [7, 43] on button "button" at bounding box center [12, 42] width 25 height 25
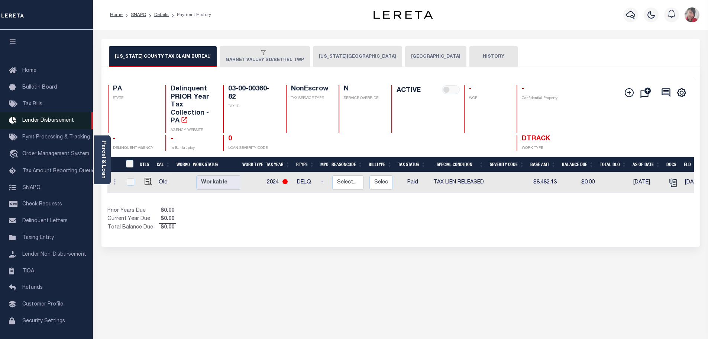
click at [28, 119] on span "Lender Disbursement" at bounding box center [48, 120] width 52 height 5
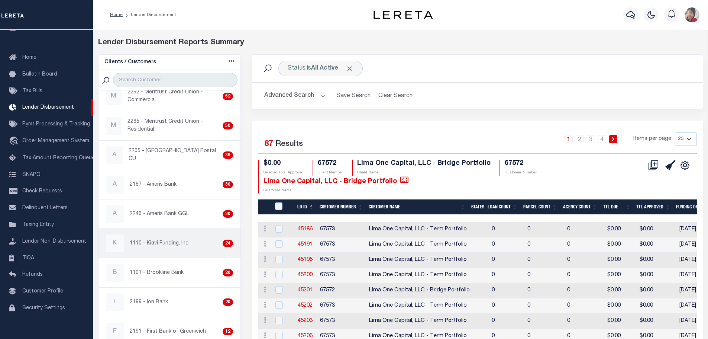
scroll to position [149, 0]
click at [176, 243] on p "1110 - Kiavi Funding, Inc." at bounding box center [160, 241] width 60 height 8
checkbox input "true"
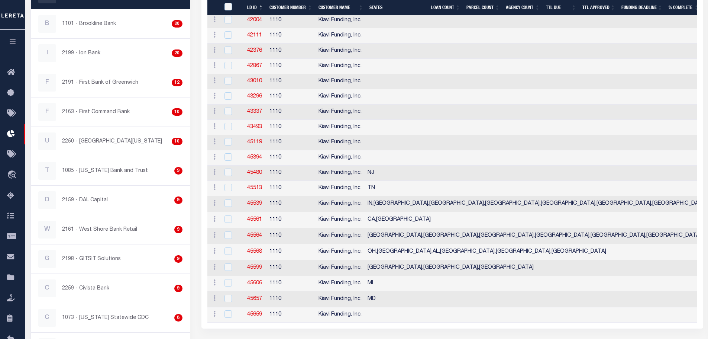
click at [228, 206] on div at bounding box center [232, 203] width 18 height 8
checkbox input "true"
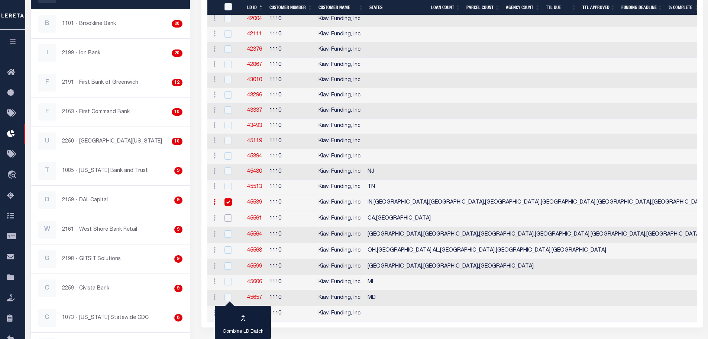
click at [228, 218] on input "checkbox" at bounding box center [228, 217] width 7 height 7
checkbox input "true"
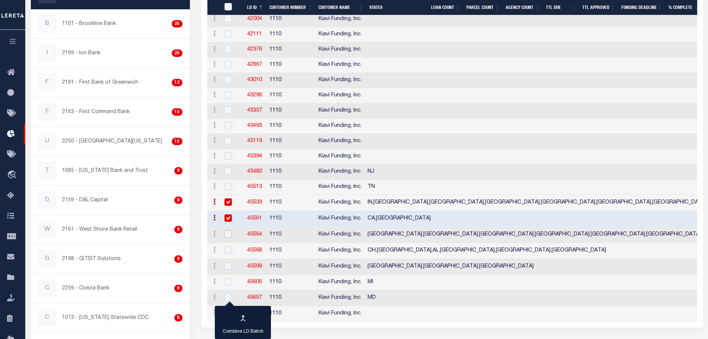
click at [228, 236] on input "checkbox" at bounding box center [228, 233] width 7 height 7
checkbox input "true"
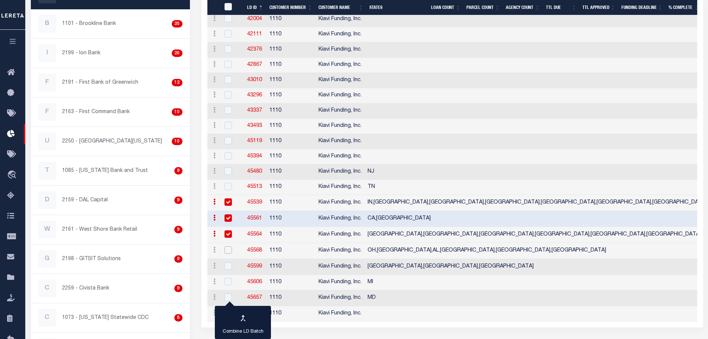
click at [226, 250] on input "checkbox" at bounding box center [228, 249] width 7 height 7
checkbox input "true"
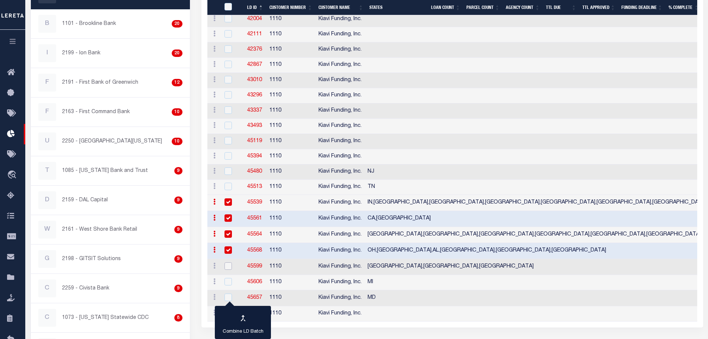
click at [232, 264] on input "checkbox" at bounding box center [228, 265] width 7 height 7
checkbox input "true"
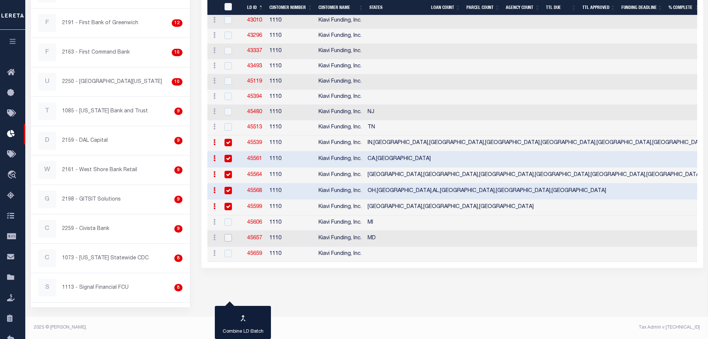
click at [230, 240] on input "checkbox" at bounding box center [228, 237] width 7 height 7
checkbox input "true"
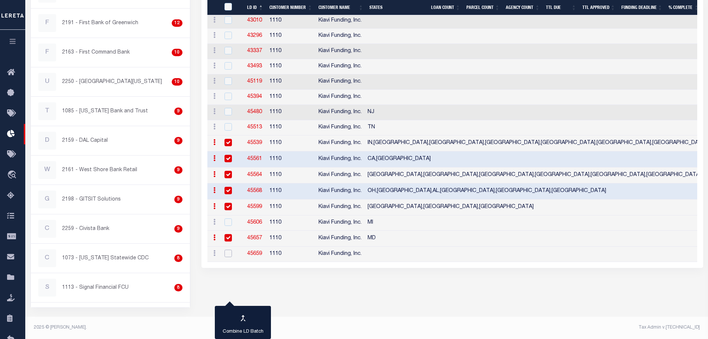
click at [227, 254] on input "checkbox" at bounding box center [228, 252] width 7 height 7
checkbox input "true"
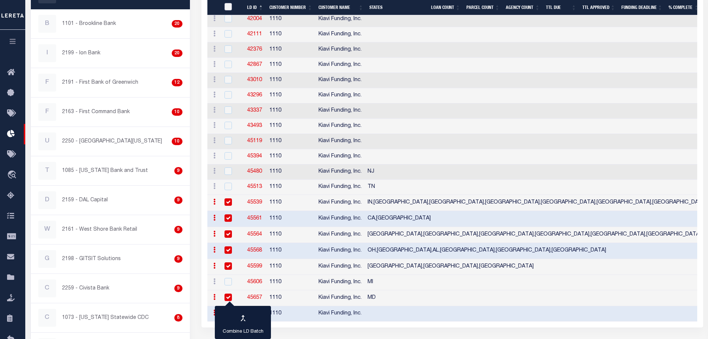
click at [230, 6] on input "LDID" at bounding box center [228, 6] width 7 height 7
checkbox input "true"
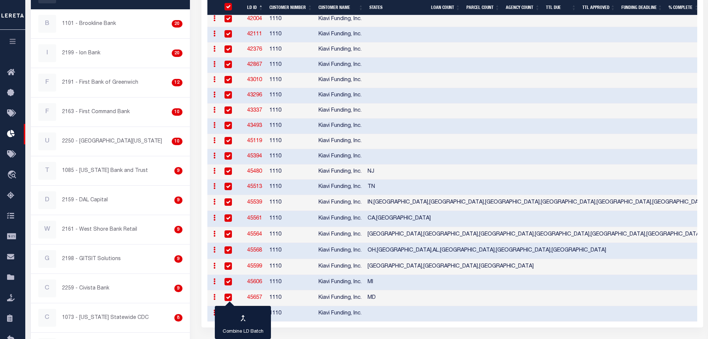
checkbox input "true"
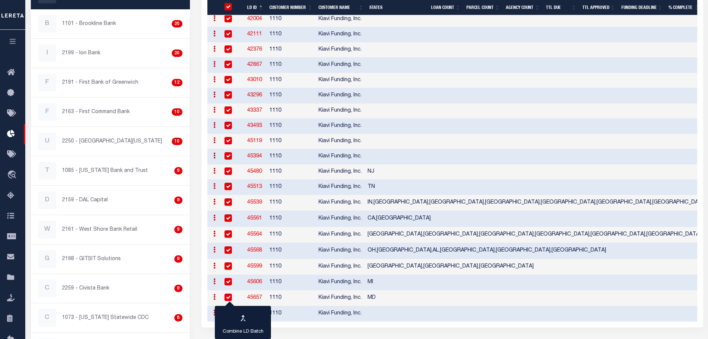
checkbox input "true"
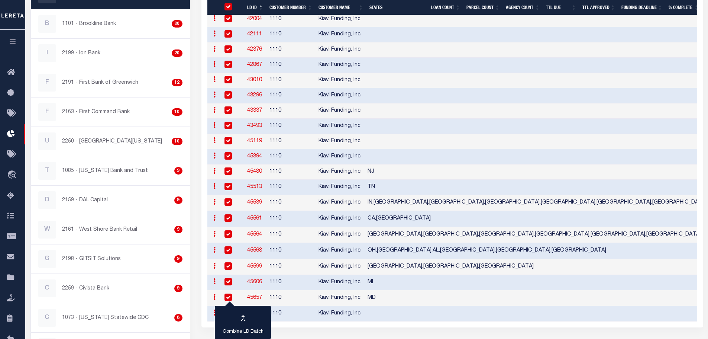
checkbox input "true"
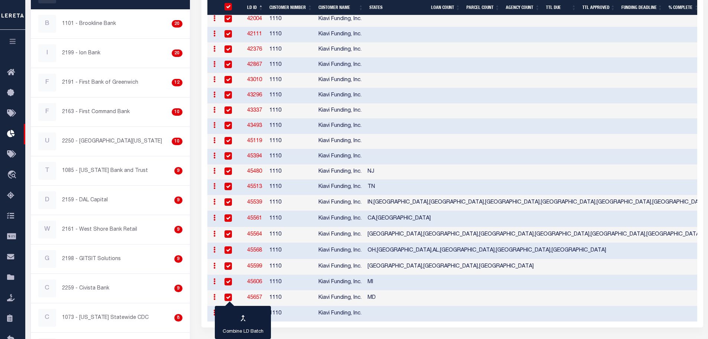
checkbox input "true"
click at [230, 6] on input "LDID" at bounding box center [228, 6] width 7 height 7
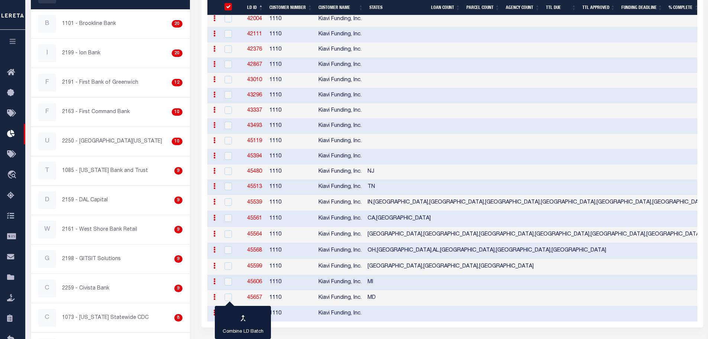
checkbox input "false"
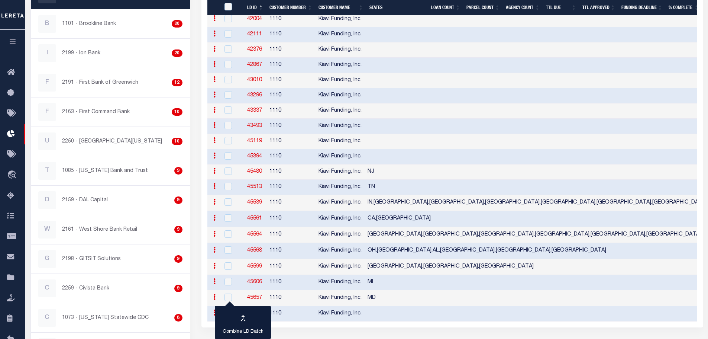
checkbox input "false"
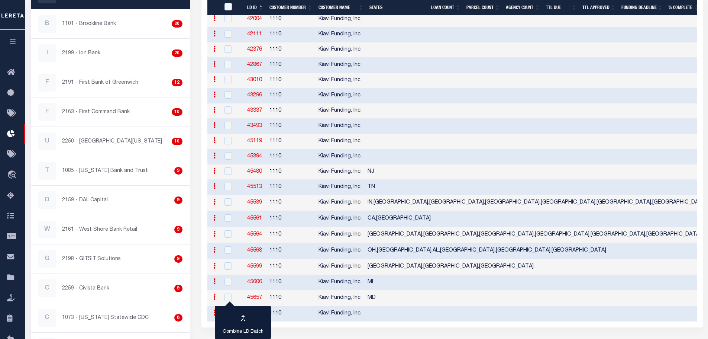
checkbox input "false"
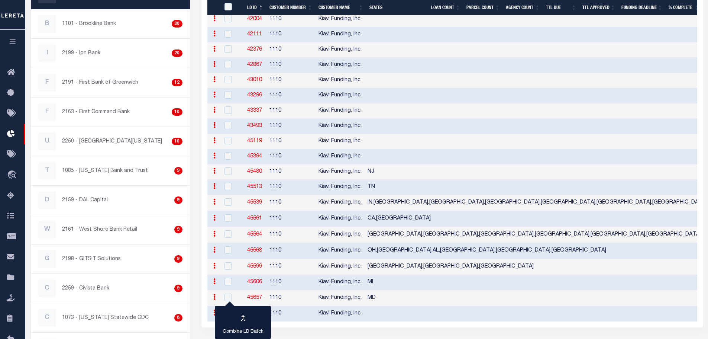
checkbox input "false"
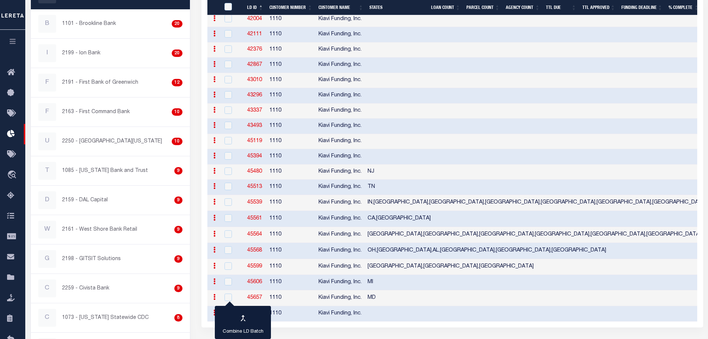
checkbox input "false"
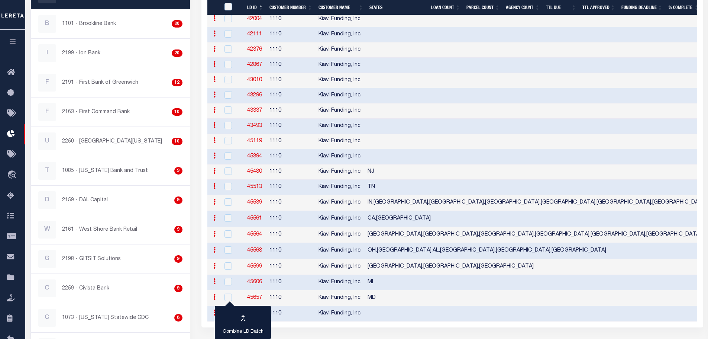
checkbox input "false"
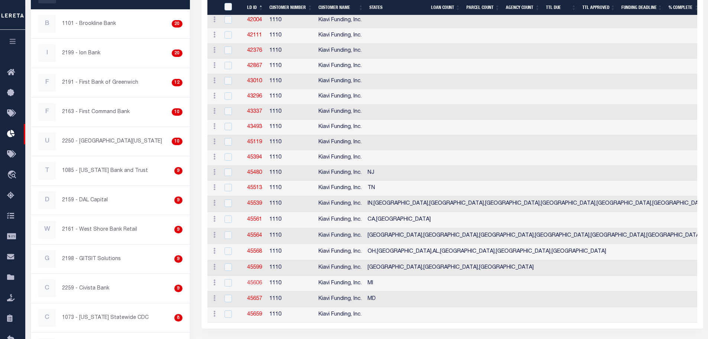
click at [254, 285] on link "45606" at bounding box center [254, 282] width 15 height 5
checkbox input "true"
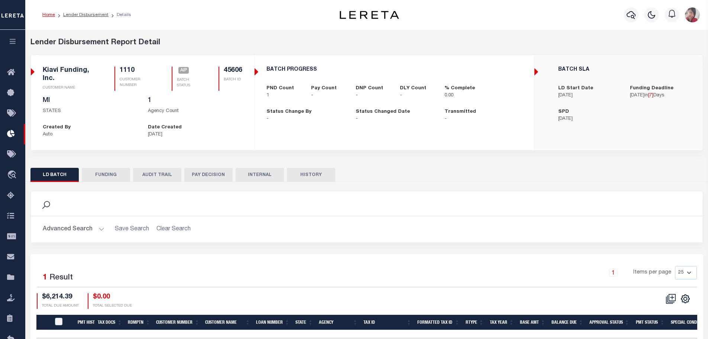
checkbox input "true"
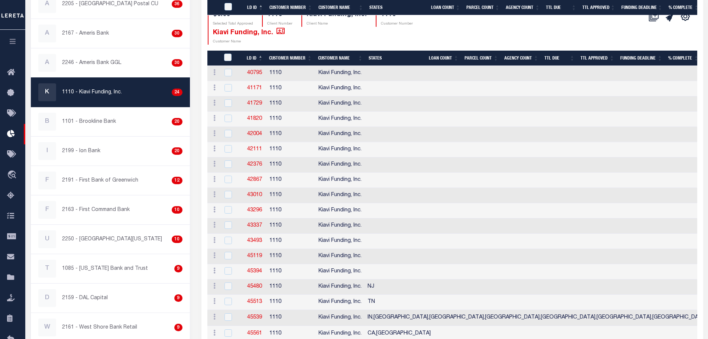
scroll to position [294, 0]
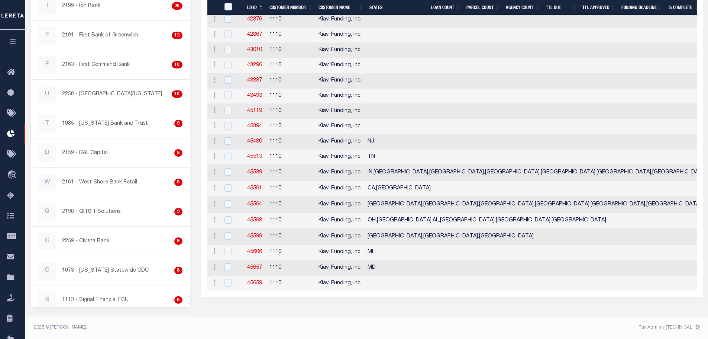
click at [254, 156] on link "45513" at bounding box center [254, 156] width 15 height 5
checkbox input "true"
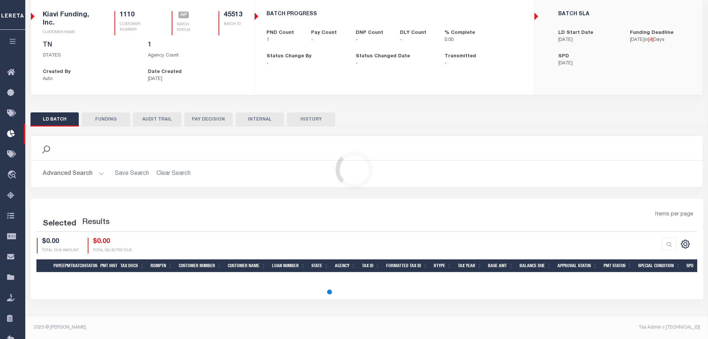
scroll to position [52, 0]
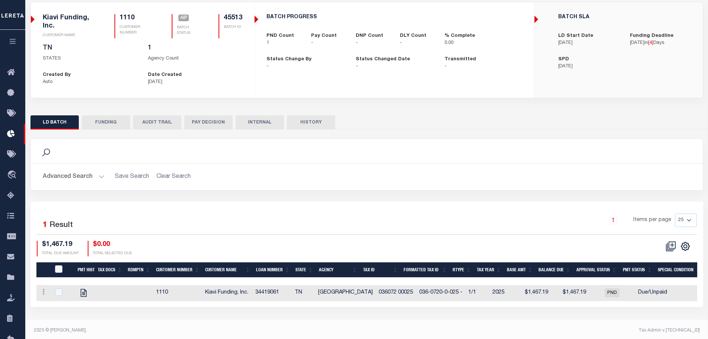
checkbox input "true"
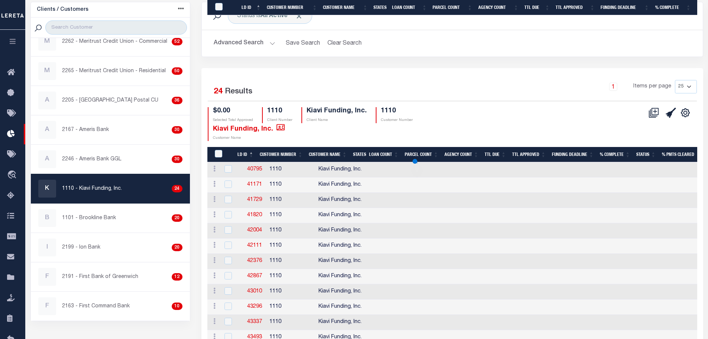
scroll to position [290, 0]
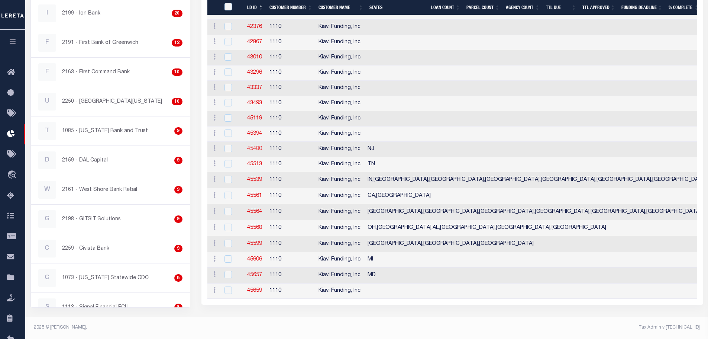
click at [253, 146] on link "45480" at bounding box center [254, 148] width 15 height 5
checkbox input "true"
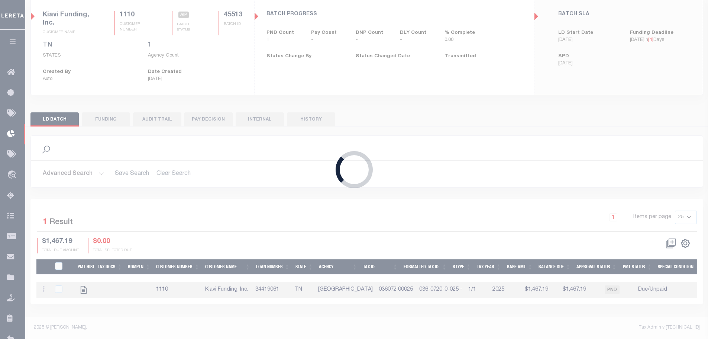
scroll to position [55, 0]
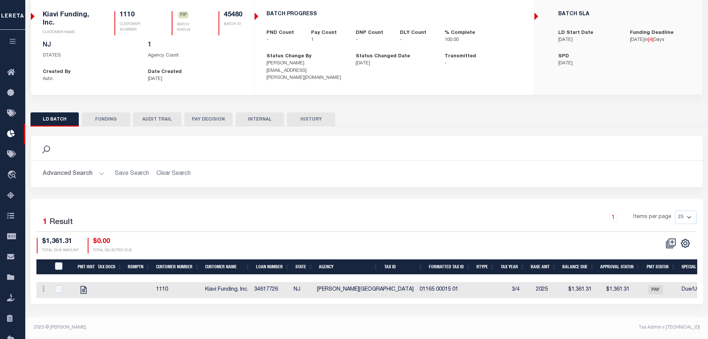
checkbox input "true"
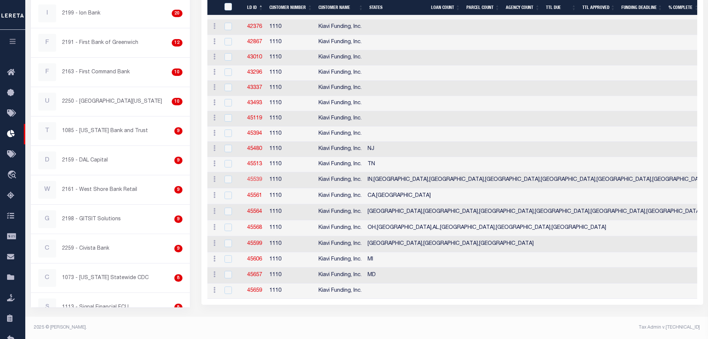
click at [255, 177] on link "45539" at bounding box center [254, 179] width 15 height 5
checkbox input "true"
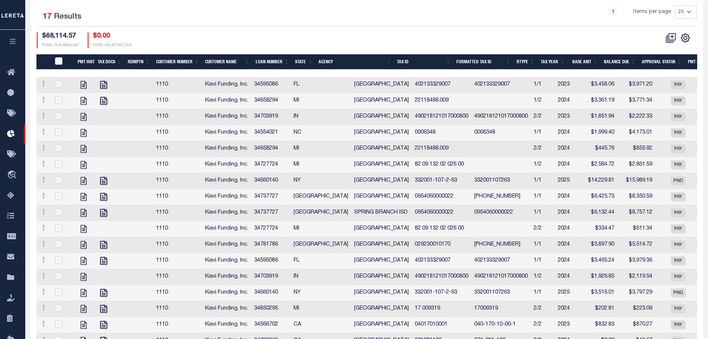
scroll to position [197, 0]
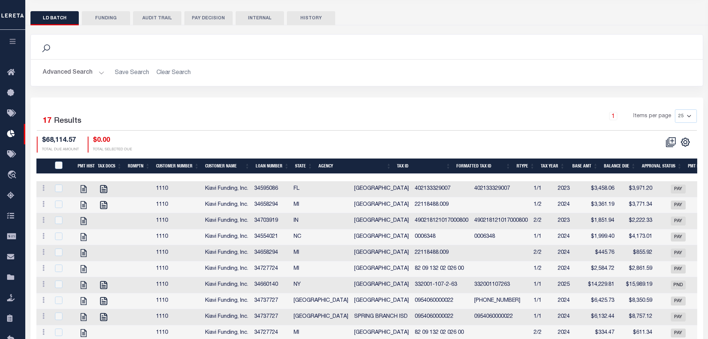
click at [335, 158] on th "Agency" at bounding box center [355, 165] width 79 height 15
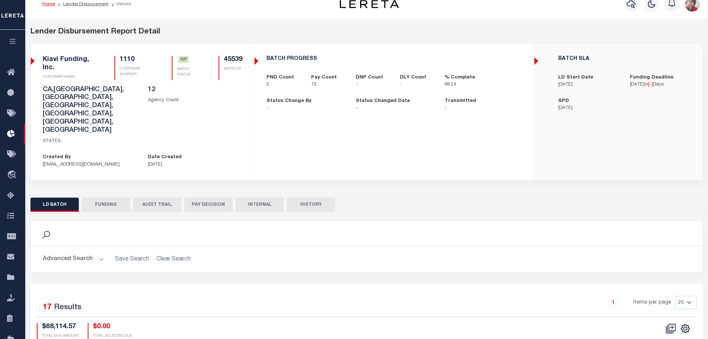
scroll to position [0, 0]
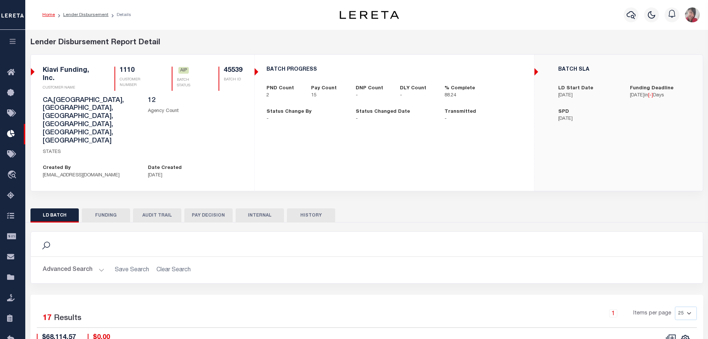
checkbox input "true"
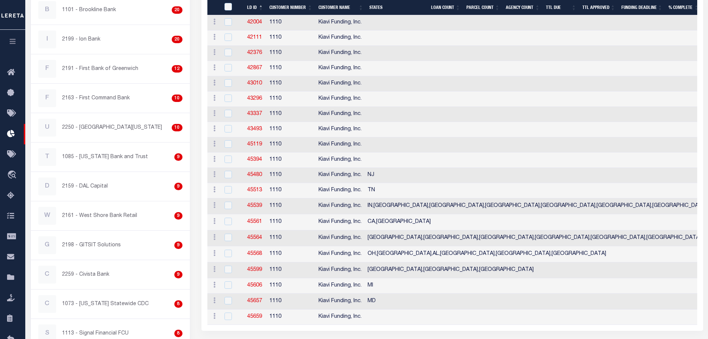
scroll to position [294, 0]
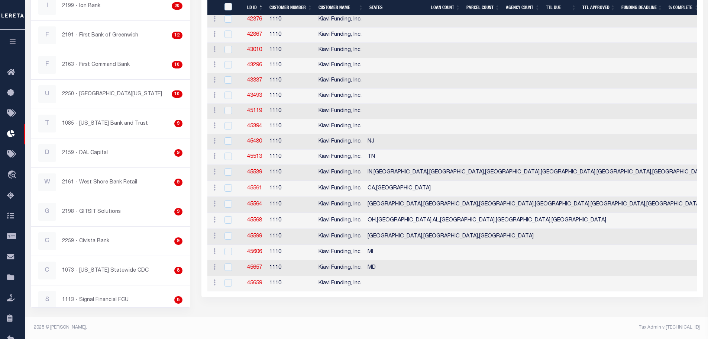
click at [254, 190] on link "45561" at bounding box center [254, 187] width 15 height 5
checkbox input "true"
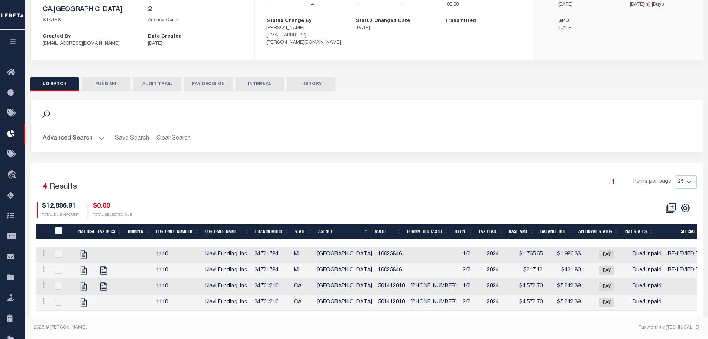
scroll to position [55, 0]
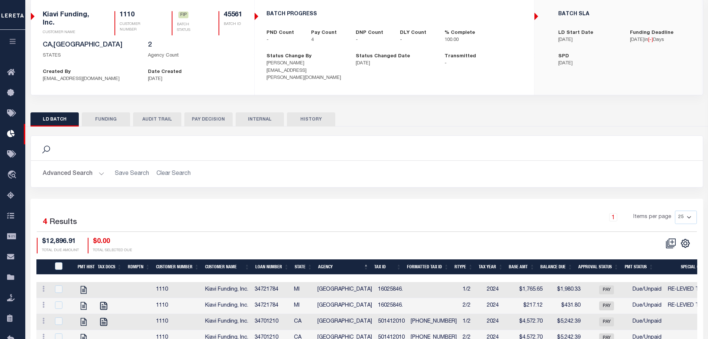
checkbox input "true"
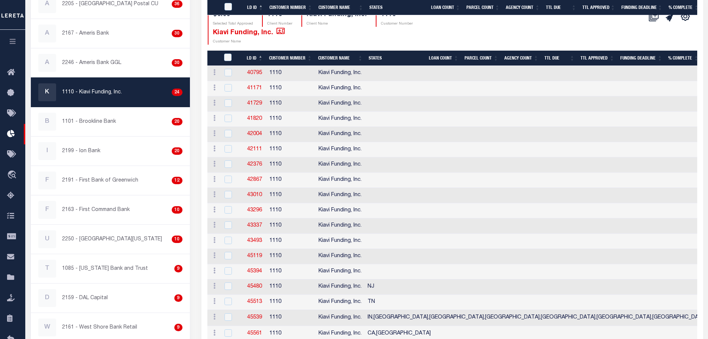
scroll to position [294, 0]
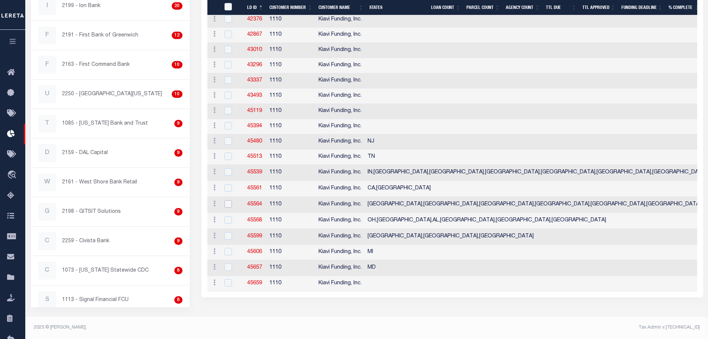
click at [229, 204] on input "checkbox" at bounding box center [228, 203] width 7 height 7
checkbox input "true"
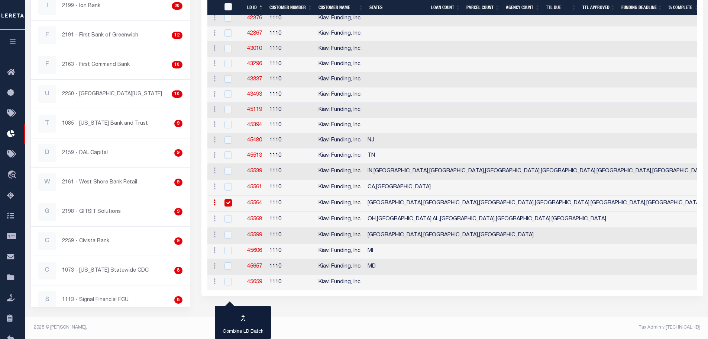
click at [254, 203] on link "45564" at bounding box center [254, 202] width 15 height 5
checkbox input "true"
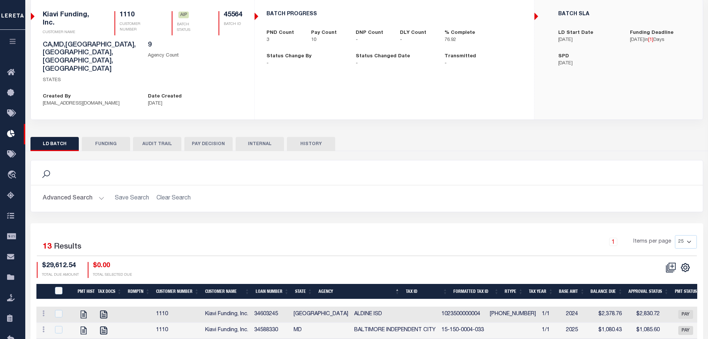
scroll to position [97, 0]
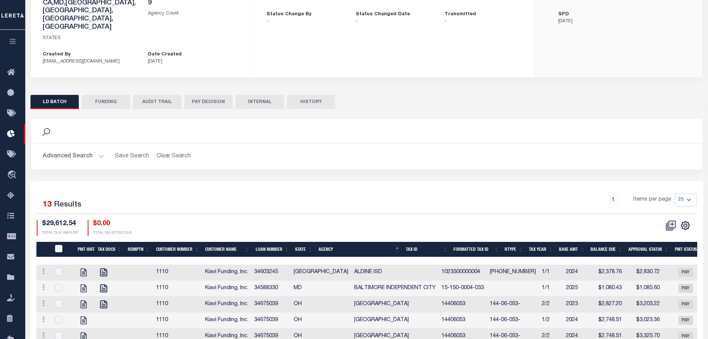
checkbox input "true"
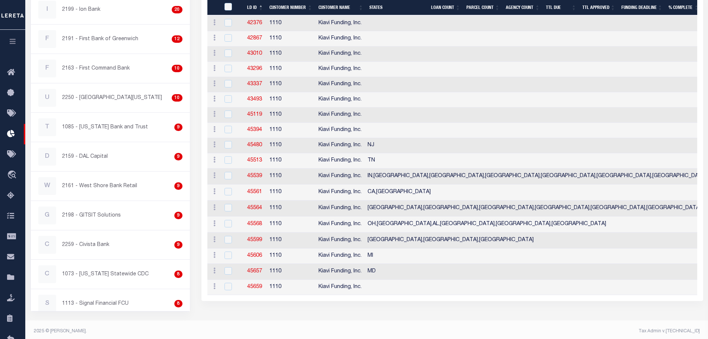
scroll to position [294, 0]
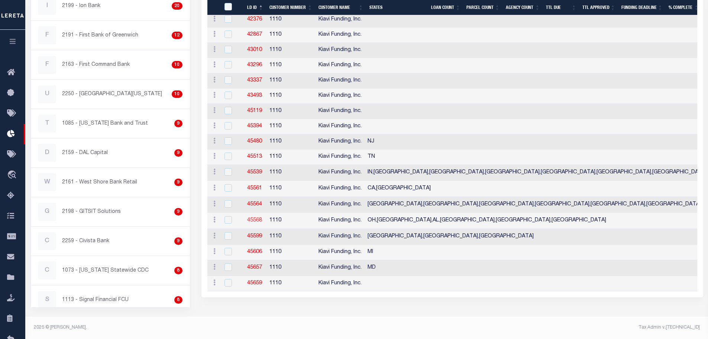
click at [255, 221] on link "45568" at bounding box center [254, 219] width 15 height 5
checkbox input "true"
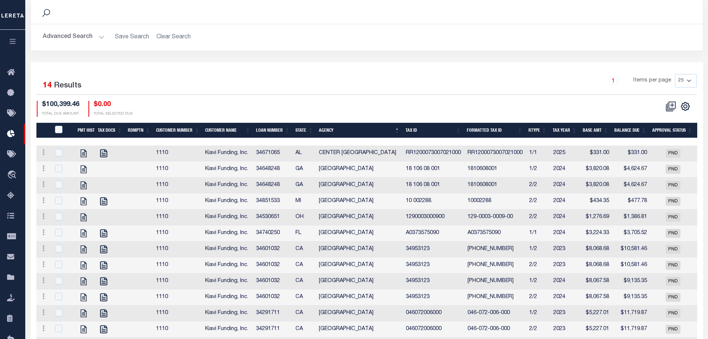
scroll to position [148, 0]
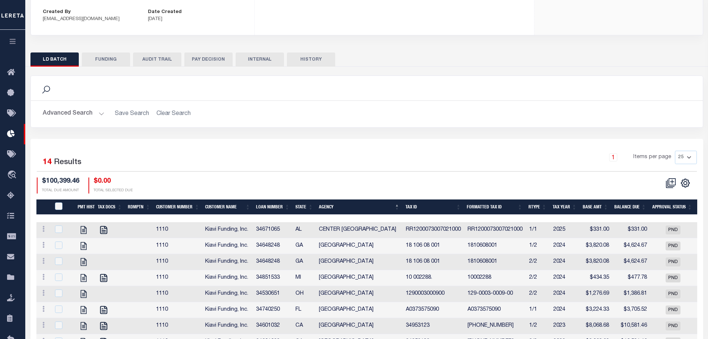
checkbox input "true"
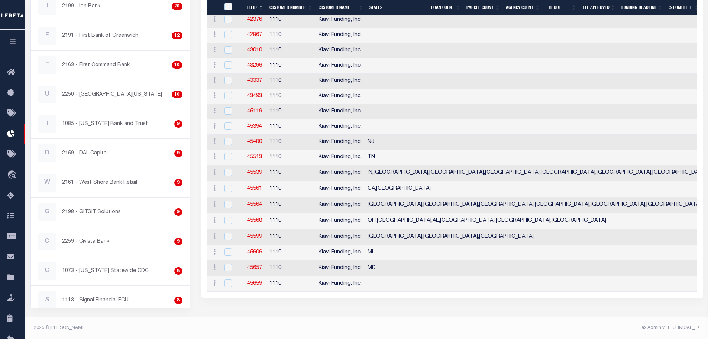
scroll to position [294, 0]
click at [252, 237] on link "45599" at bounding box center [254, 235] width 15 height 5
checkbox input "true"
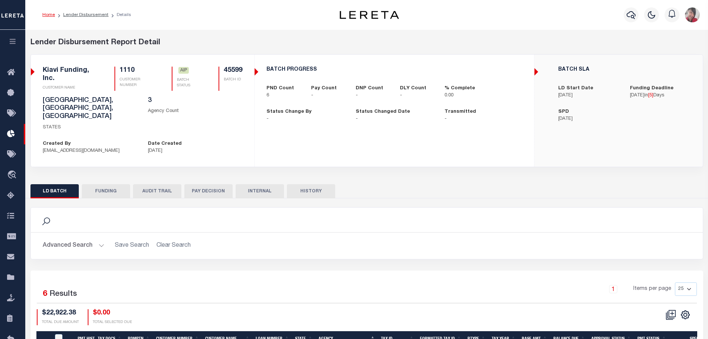
checkbox input "true"
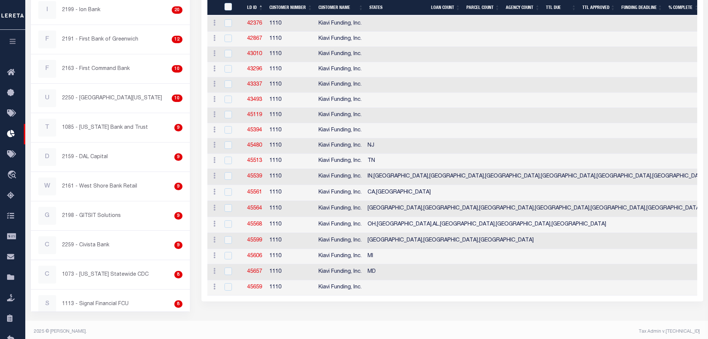
scroll to position [294, 0]
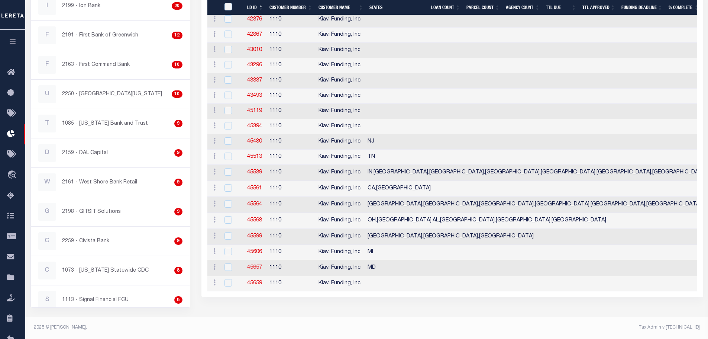
click at [255, 270] on link "45657" at bounding box center [254, 267] width 15 height 5
checkbox input "true"
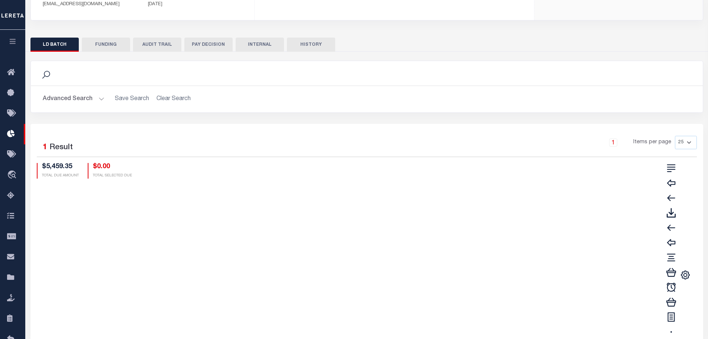
scroll to position [55, 0]
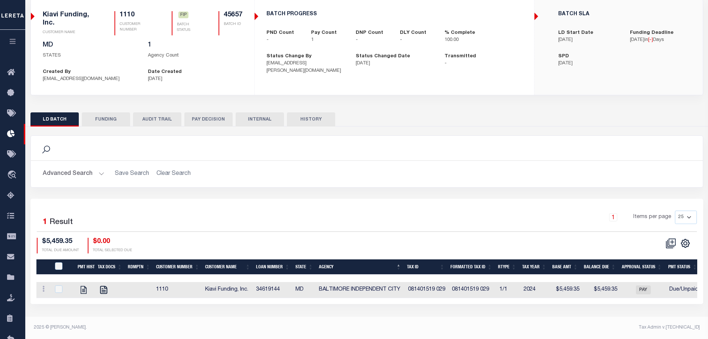
checkbox input "true"
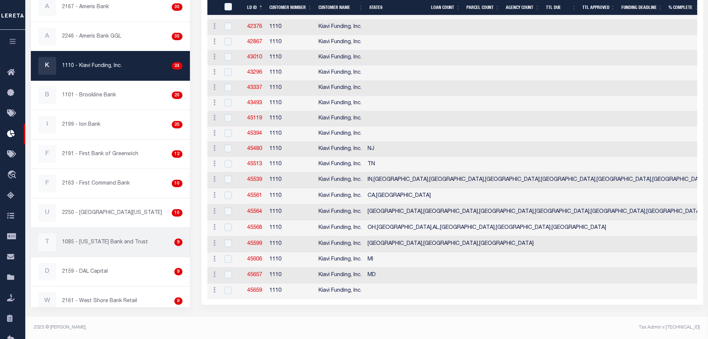
scroll to position [37, 0]
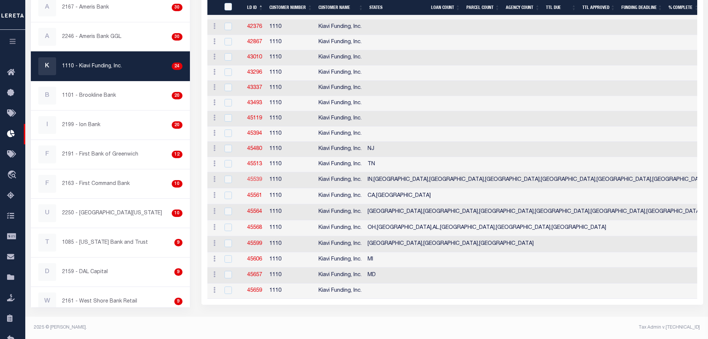
click at [258, 177] on link "45539" at bounding box center [254, 179] width 15 height 5
checkbox input "true"
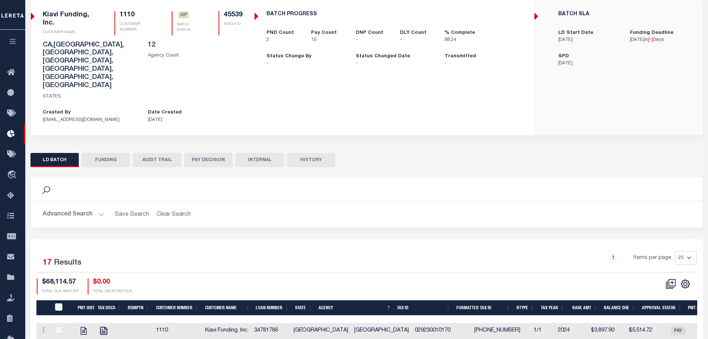
scroll to position [4, 0]
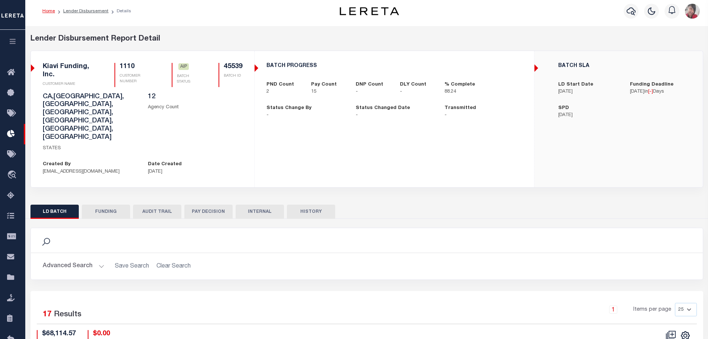
click at [13, 43] on icon "button" at bounding box center [13, 41] width 9 height 7
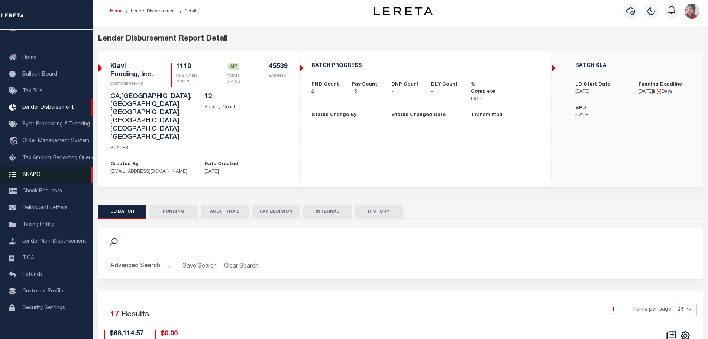
click at [31, 177] on span "SNAPQ" at bounding box center [31, 174] width 18 height 5
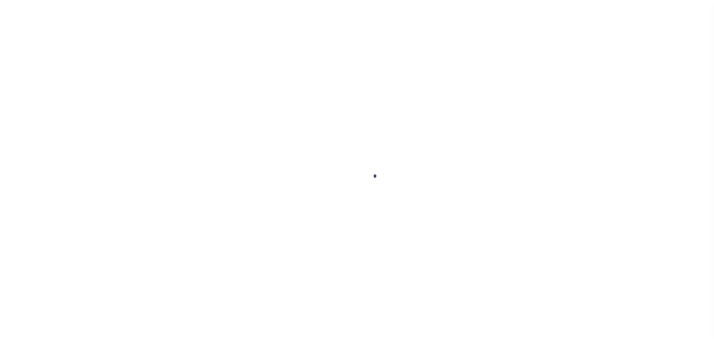
scroll to position [23, 0]
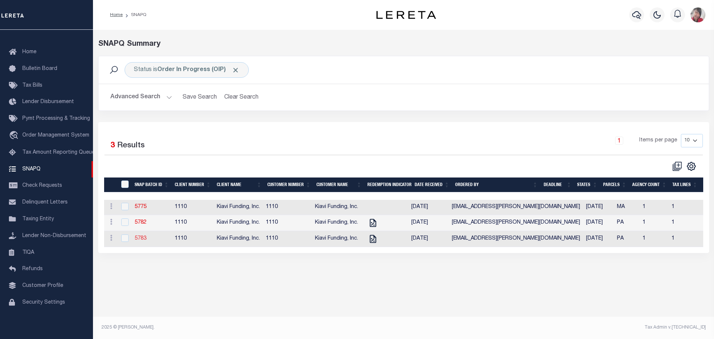
click at [142, 241] on link "5783" at bounding box center [141, 238] width 12 height 5
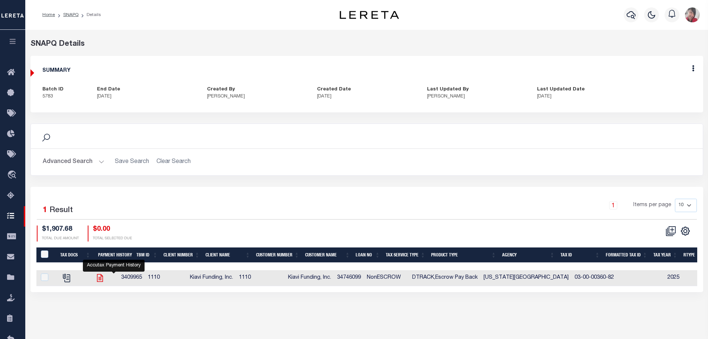
click at [103, 278] on icon "" at bounding box center [100, 278] width 6 height 8
checkbox input "true"
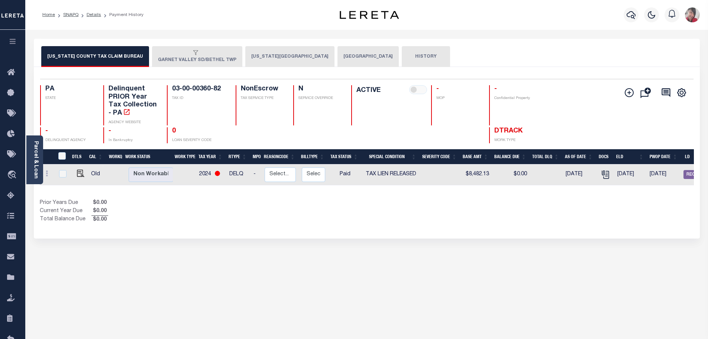
click at [285, 51] on button "[US_STATE][GEOGRAPHIC_DATA]" at bounding box center [289, 56] width 89 height 21
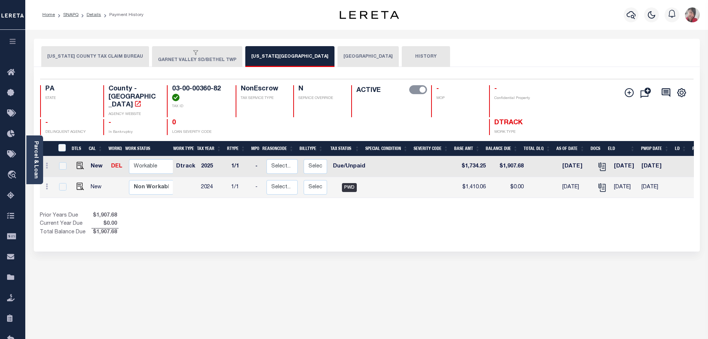
scroll to position [0, 75]
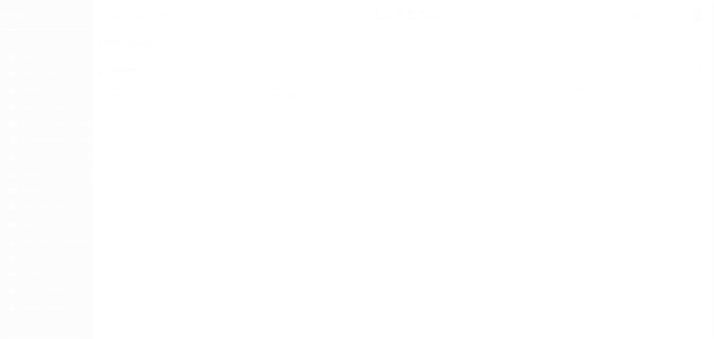
scroll to position [23, 0]
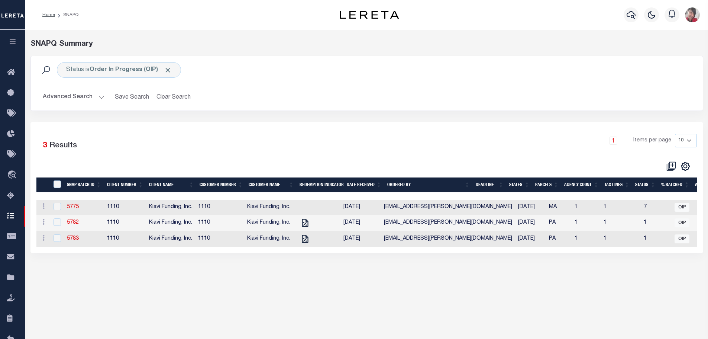
click at [13, 40] on icon "button" at bounding box center [13, 41] width 9 height 7
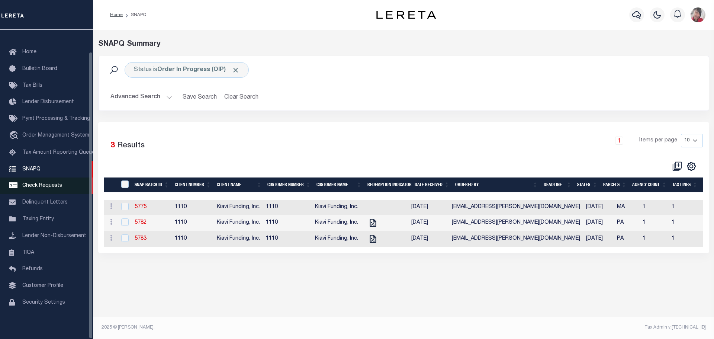
scroll to position [23, 0]
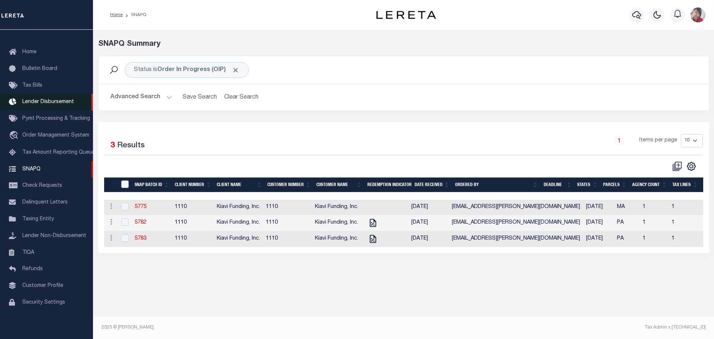
click at [41, 99] on span "Lender Disbursement" at bounding box center [48, 101] width 52 height 5
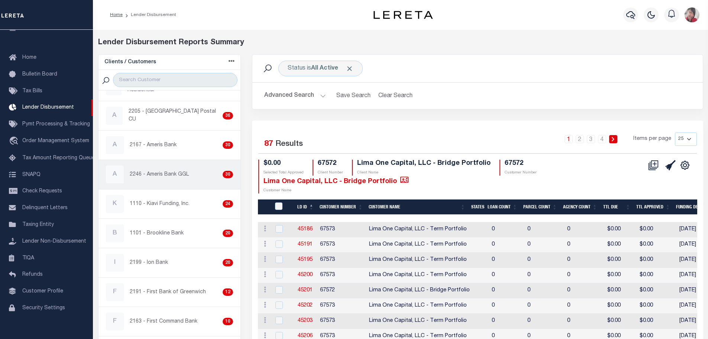
scroll to position [223, 0]
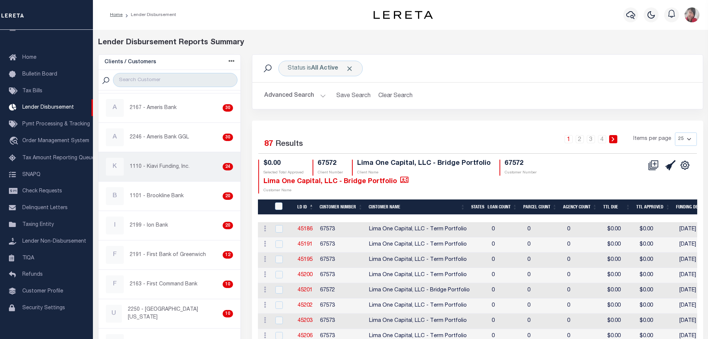
click at [180, 170] on p "1110 - Kiavi Funding, Inc." at bounding box center [160, 167] width 60 height 8
checkbox input "true"
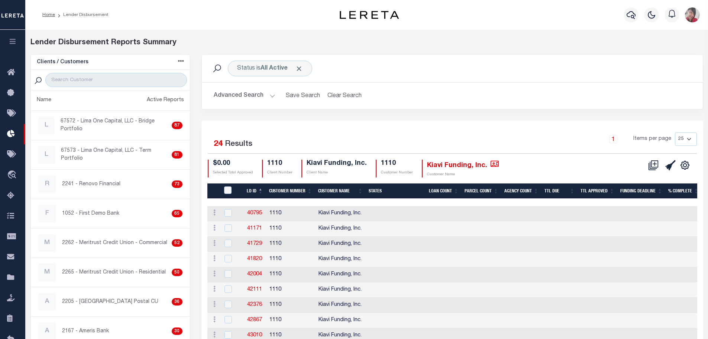
click at [14, 38] on button "button" at bounding box center [12, 42] width 25 height 25
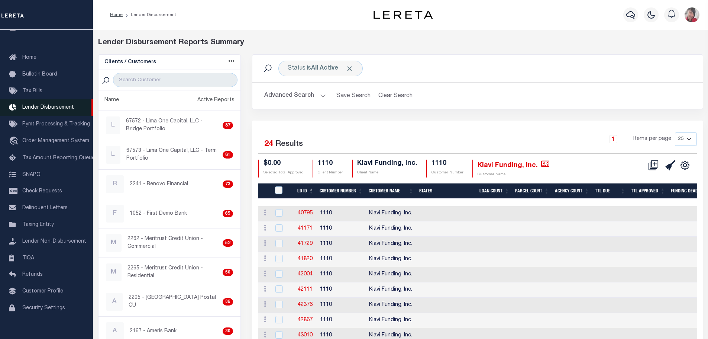
click at [35, 108] on span "Lender Disbursement" at bounding box center [48, 107] width 52 height 5
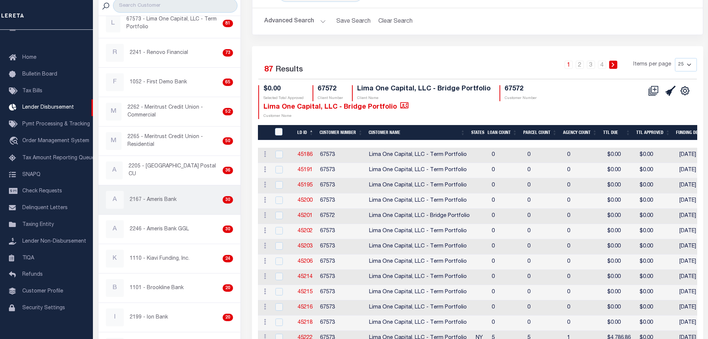
scroll to position [74, 0]
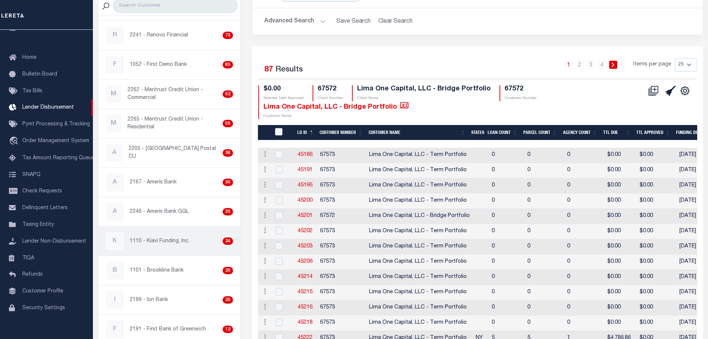
click at [165, 242] on p "1110 - Kiavi Funding, Inc." at bounding box center [160, 241] width 60 height 8
checkbox input "true"
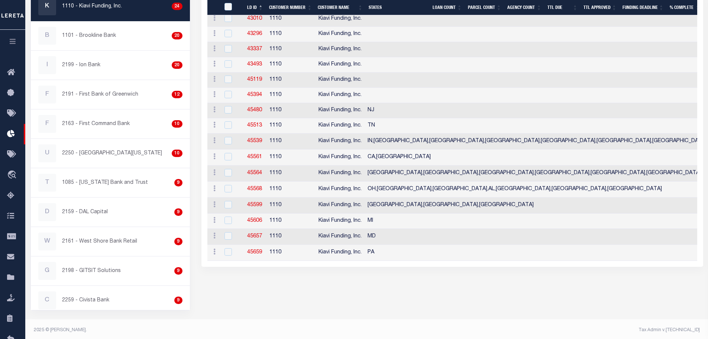
scroll to position [311, 0]
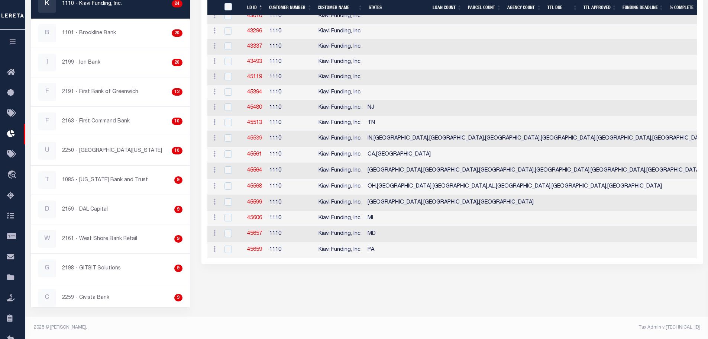
click at [252, 138] on link "45539" at bounding box center [254, 138] width 15 height 5
checkbox input "true"
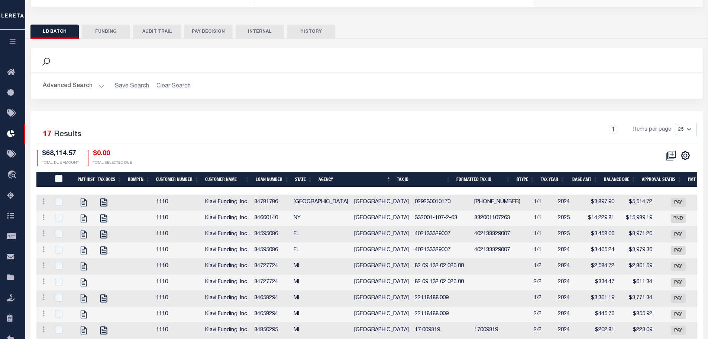
scroll to position [186, 0]
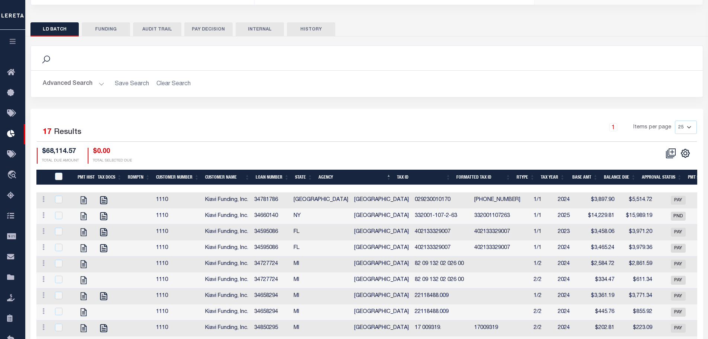
click at [268, 169] on th "Loan Number" at bounding box center [272, 176] width 39 height 15
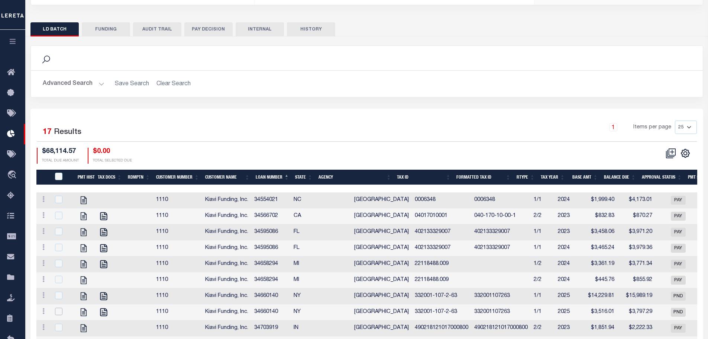
click at [55, 307] on input "checkbox" at bounding box center [58, 310] width 7 height 7
checkbox input "true"
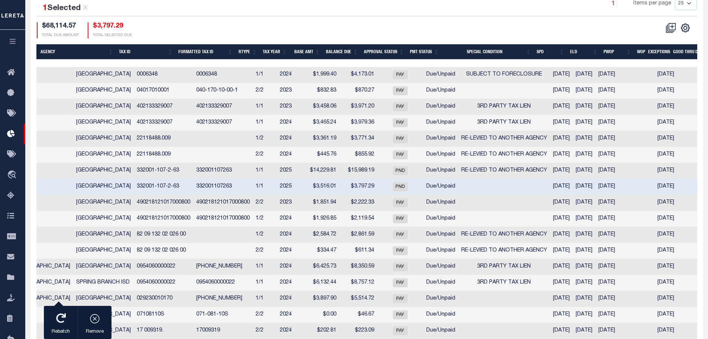
scroll to position [0, 0]
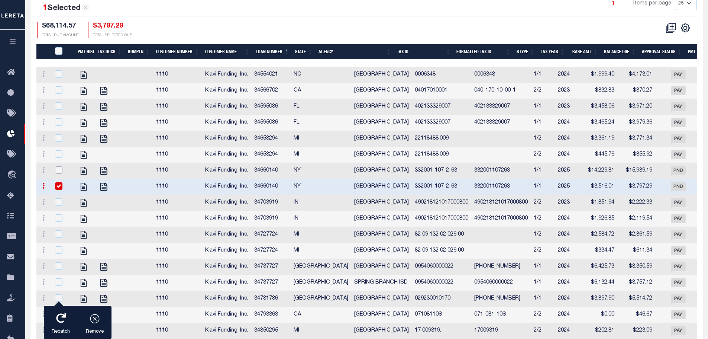
click at [59, 166] on input "checkbox" at bounding box center [58, 169] width 7 height 7
checkbox input "true"
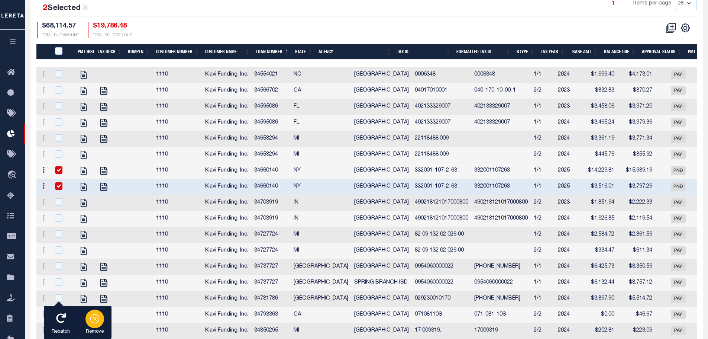
click at [96, 319] on icon "button" at bounding box center [95, 318] width 10 height 10
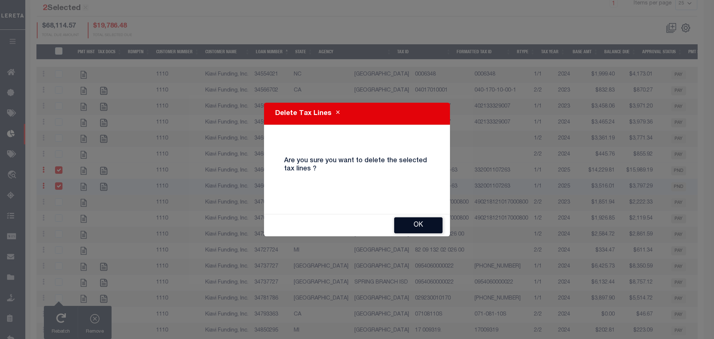
click at [429, 225] on button "OK" at bounding box center [418, 225] width 48 height 16
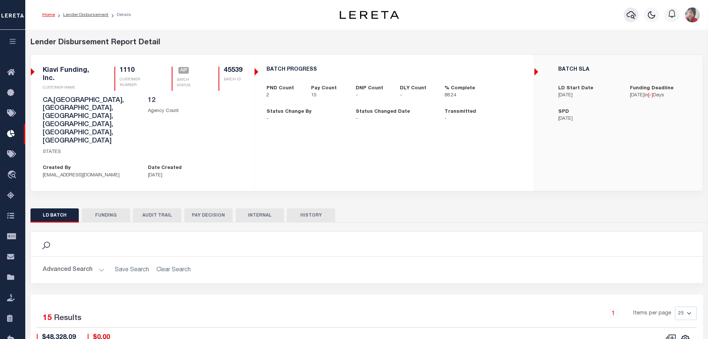
click at [627, 14] on icon "button" at bounding box center [631, 15] width 9 height 8
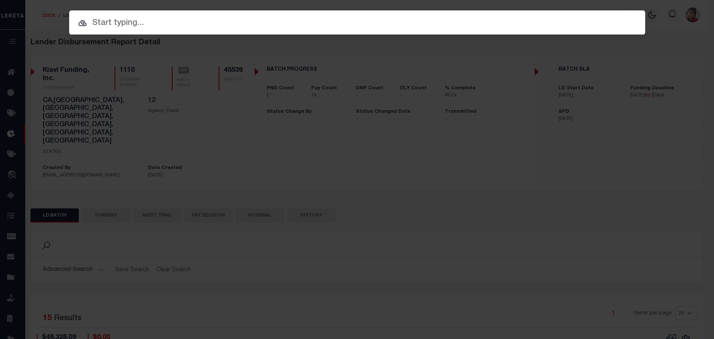
click at [342, 26] on input "text" at bounding box center [357, 23] width 576 height 13
paste input "34660140"
type input "34660140"
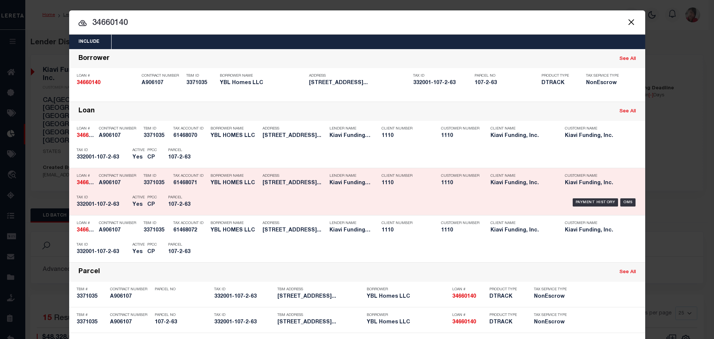
click at [226, 210] on div "Payment History OMS" at bounding box center [425, 202] width 425 height 22
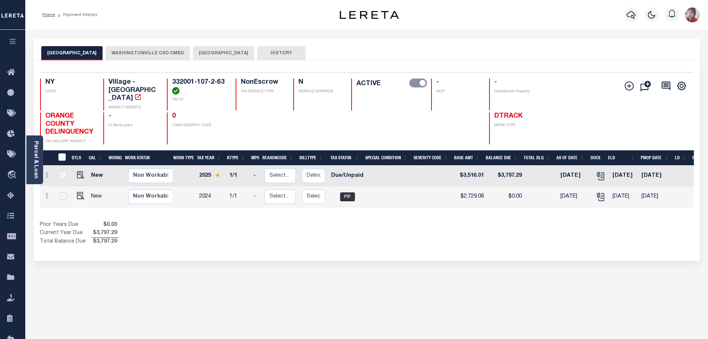
scroll to position [0, 75]
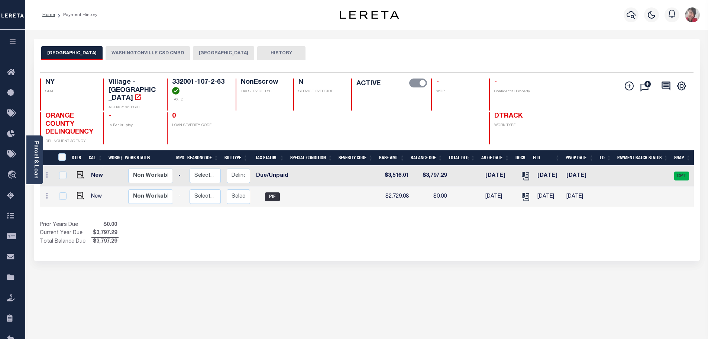
click at [166, 55] on button "WASHINGTONVILLE CSD CMBD" at bounding box center [148, 53] width 84 height 14
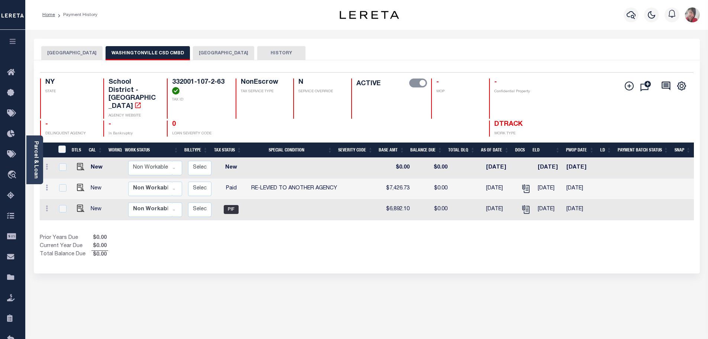
scroll to position [0, 0]
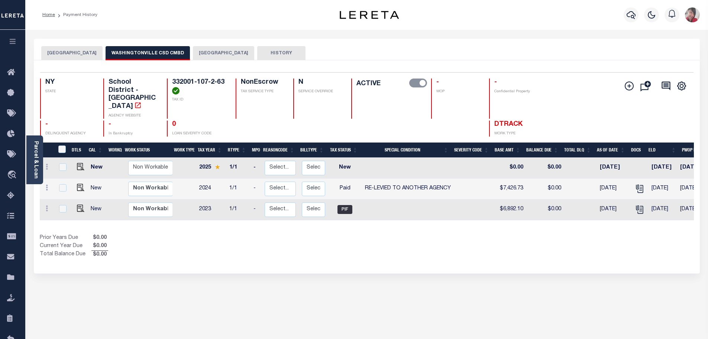
click at [214, 55] on button "[GEOGRAPHIC_DATA]" at bounding box center [223, 53] width 61 height 14
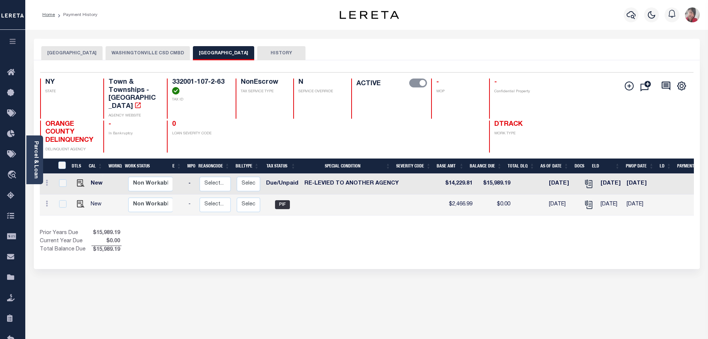
scroll to position [0, 125]
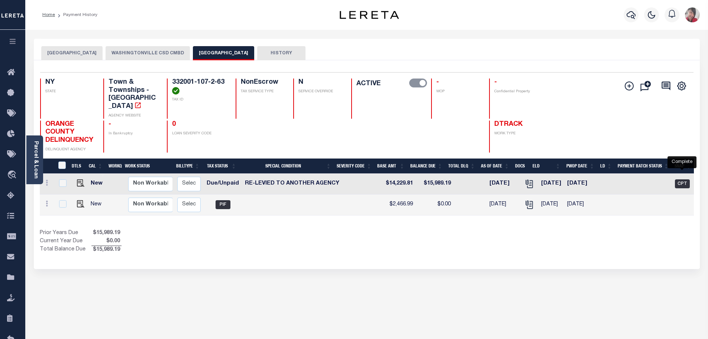
click at [685, 179] on span "CPT" at bounding box center [682, 183] width 15 height 9
checkbox input "true"
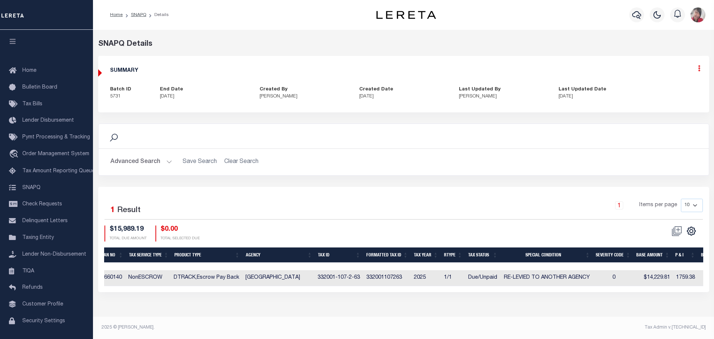
click at [699, 70] on icon at bounding box center [699, 68] width 2 height 6
click at [664, 91] on link "Edit" at bounding box center [679, 90] width 59 height 12
select select "CPT"
checkbox input "true"
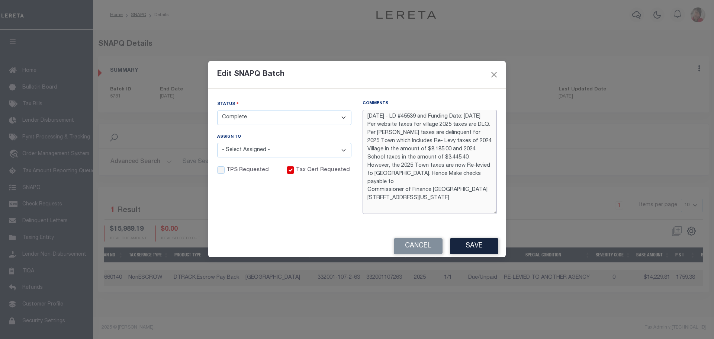
click at [385, 116] on textarea "[DATE] - LD #45539 and Funding Date: [DATE] Per website taxes for village 2025 …" at bounding box center [429, 162] width 134 height 104
click at [365, 113] on textarea "[DATE] - LD #45539 and Funding Date: [DATE] Per website taxes for village 2025 …" at bounding box center [429, 162] width 134 height 104
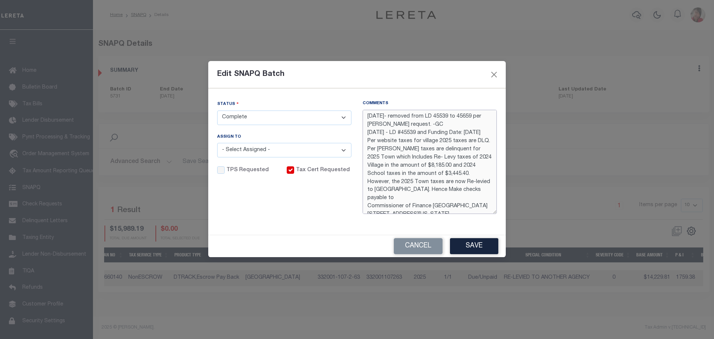
drag, startPoint x: 430, startPoint y: 125, endPoint x: 367, endPoint y: 115, distance: 63.9
click at [367, 115] on textarea "[DATE]- removed from LD 45539 to 45659 per [PERSON_NAME] request. -GC [DATE] - …" at bounding box center [429, 162] width 134 height 104
type textarea "[DATE]- removed from LD 45539 to 45659 per [PERSON_NAME] request. -GC [DATE] - …"
click at [346, 115] on select "- Select Status - Order In Progress Complete" at bounding box center [284, 117] width 134 height 14
click at [217, 110] on select "- Select Status - Order In Progress Complete" at bounding box center [284, 117] width 134 height 14
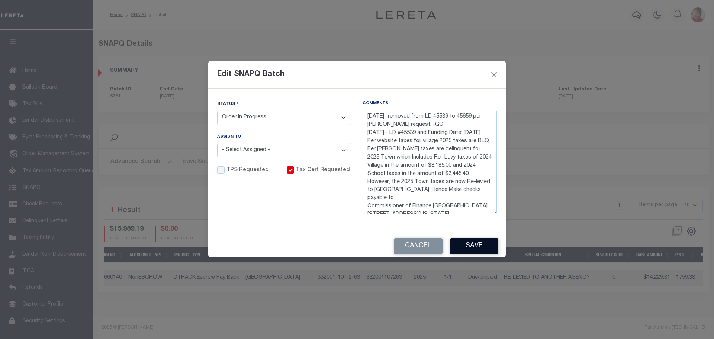
click at [475, 243] on button "Save" at bounding box center [474, 246] width 48 height 16
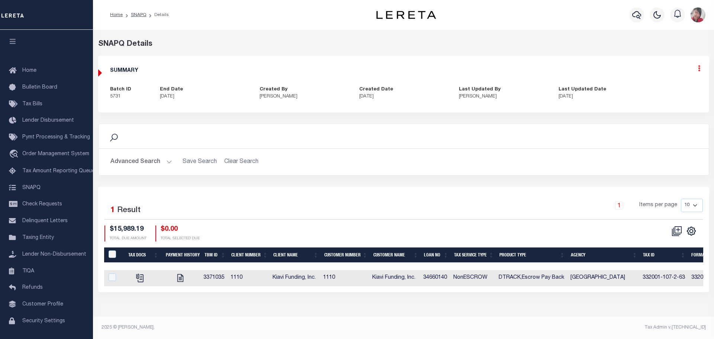
click at [698, 71] on icon at bounding box center [699, 68] width 2 height 6
click at [665, 87] on link "Edit" at bounding box center [679, 90] width 59 height 12
select select "OIP"
type textarea "[DATE]- removed from LD 45539 to 45659 per [PERSON_NAME] request. -GC [DATE] - …"
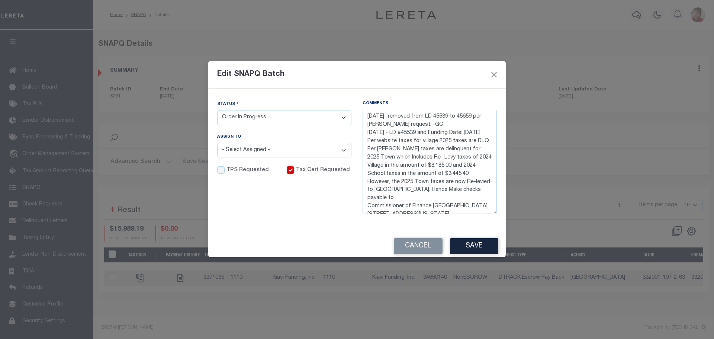
click at [343, 116] on select "- Select Status - Order In Progress Complete" at bounding box center [284, 117] width 134 height 14
select select "CPT"
click at [217, 110] on select "- Select Status - Order In Progress Complete" at bounding box center [284, 117] width 134 height 14
click at [473, 246] on button "Save" at bounding box center [474, 246] width 48 height 16
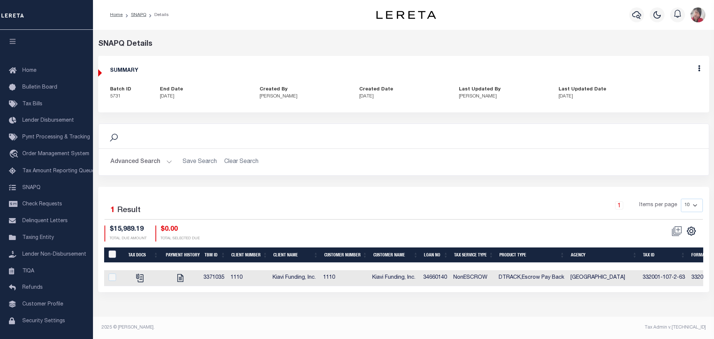
click at [110, 254] on input "QID" at bounding box center [112, 253] width 7 height 7
checkbox input "true"
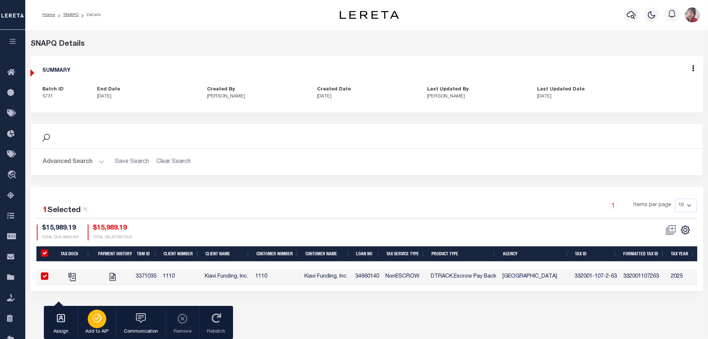
click at [97, 319] on icon "button" at bounding box center [97, 317] width 3 height 3
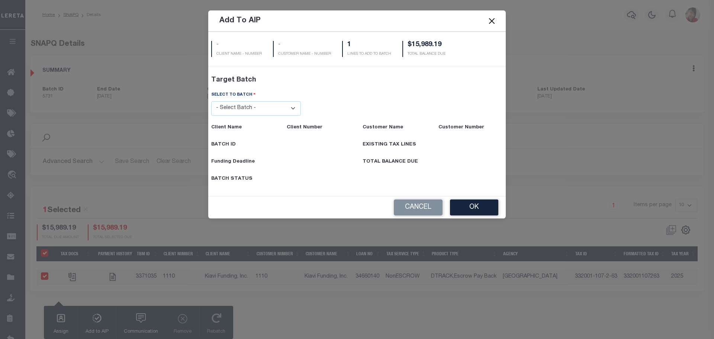
click at [296, 107] on select "- Select Batch - 40795 41171 41729 41820 42004 42111 42867 43296 45119 45394 45…" at bounding box center [256, 108] width 90 height 14
select select "45659"
click at [211, 116] on select "- Select Batch - 40795 41171 41729 41820 42004 42111 42867 43296 45119 45394 45…" at bounding box center [256, 108] width 90 height 14
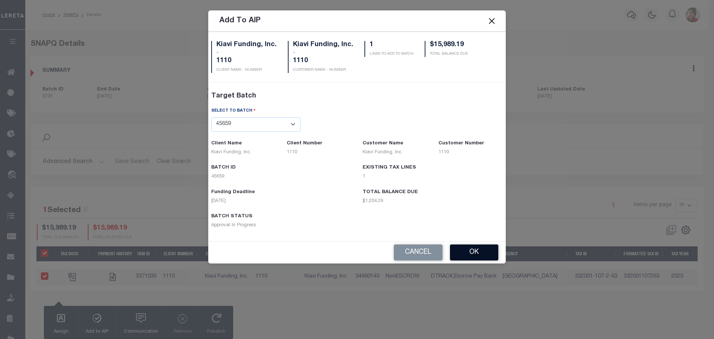
click at [473, 253] on button "OK" at bounding box center [474, 252] width 48 height 16
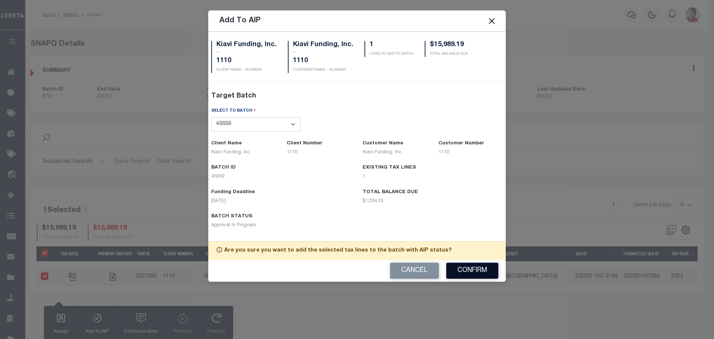
click at [466, 269] on button "Confirm" at bounding box center [472, 270] width 52 height 16
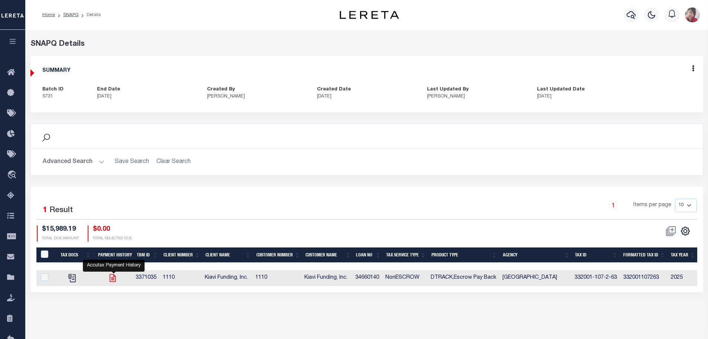
click at [113, 277] on icon at bounding box center [113, 278] width 6 height 8
checkbox input "true"
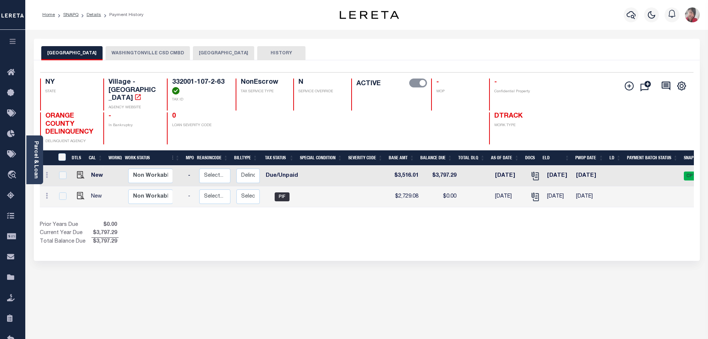
scroll to position [0, 75]
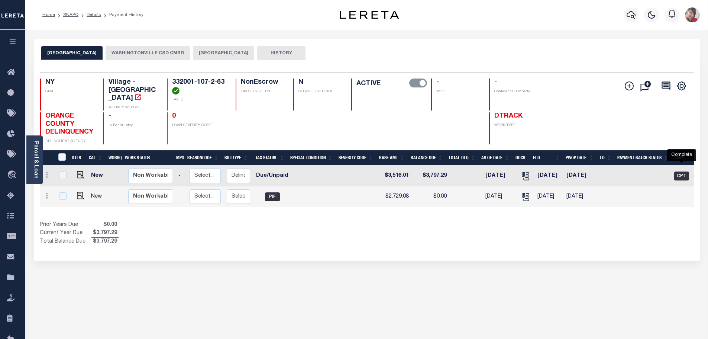
click at [680, 171] on span "CPT" at bounding box center [681, 175] width 15 height 9
checkbox input "true"
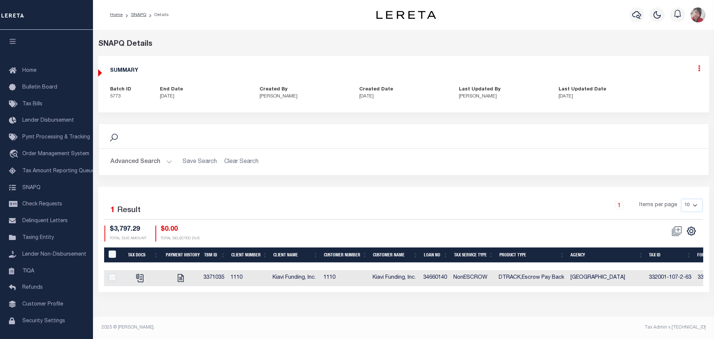
click at [698, 69] on icon at bounding box center [699, 68] width 2 height 6
click at [666, 89] on link "Edit" at bounding box center [679, 90] width 59 height 12
select select "CPT"
checkbox input "true"
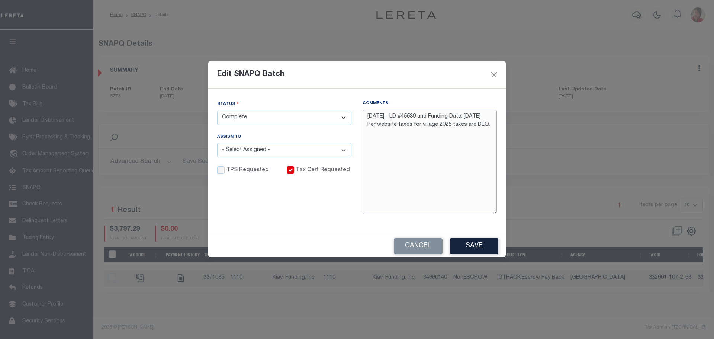
click at [367, 117] on textarea "[DATE] - LD #45539 and Funding Date: [DATE] Per website taxes for village 2025 …" at bounding box center [429, 162] width 134 height 104
paste textarea "[DATE]- removed from LD 45539 to 45659 per [PERSON_NAME] request. -GC"
type textarea "[DATE]- removed from LD 45539 to 45659 per [PERSON_NAME] request. -GC -8/6/25 -…"
click at [346, 119] on select "- Select Status - Order In Progress Complete" at bounding box center [284, 117] width 134 height 14
click at [217, 110] on select "- Select Status - Order In Progress Complete" at bounding box center [284, 117] width 134 height 14
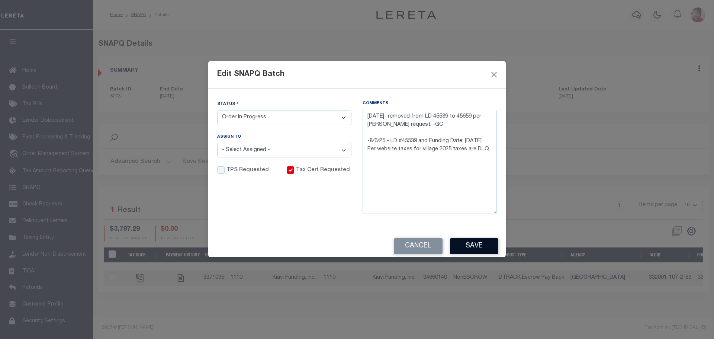
click at [477, 247] on button "Save" at bounding box center [474, 246] width 48 height 16
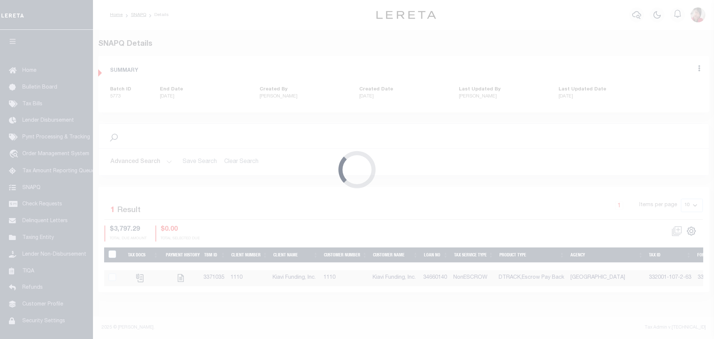
select select "CPT"
type textarea "[DATE] - LD #45539 and Funding Date: [DATE] Per website taxes for village 2025 …"
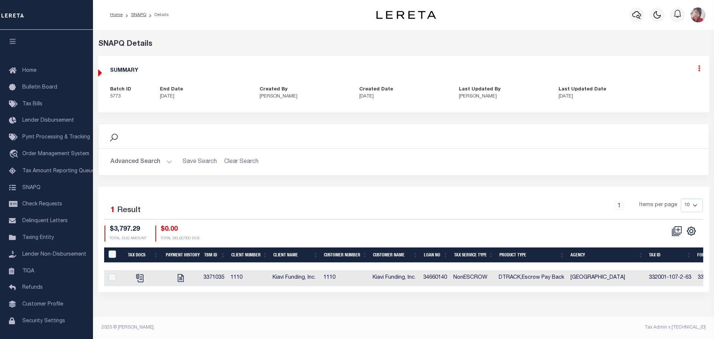
click at [699, 71] on icon at bounding box center [699, 68] width 2 height 6
click at [666, 89] on link "Edit" at bounding box center [679, 90] width 59 height 12
select select "OIP"
type textarea "8/13/2025- removed from LD 45539 to 45659 per Jose request. -GC -8/6/25 - LD #4…"
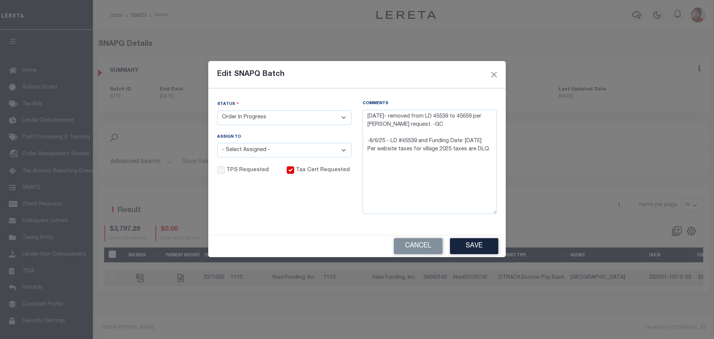
click at [345, 115] on select "- Select Status - Order In Progress Complete" at bounding box center [284, 117] width 134 height 14
select select "CPT"
click at [217, 110] on select "- Select Status - Order In Progress Complete" at bounding box center [284, 117] width 134 height 14
click at [468, 248] on button "Save" at bounding box center [474, 246] width 48 height 16
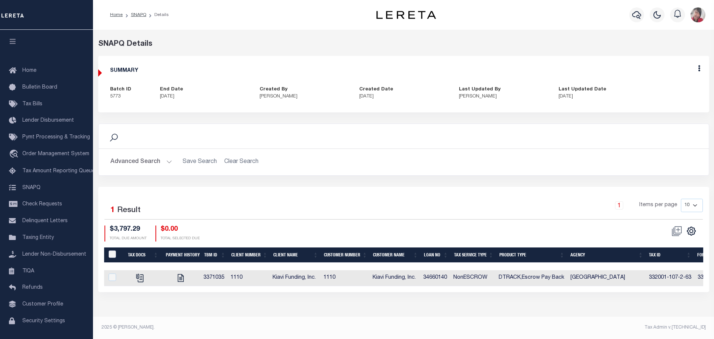
click at [112, 253] on input "QID" at bounding box center [112, 253] width 7 height 7
checkbox input "true"
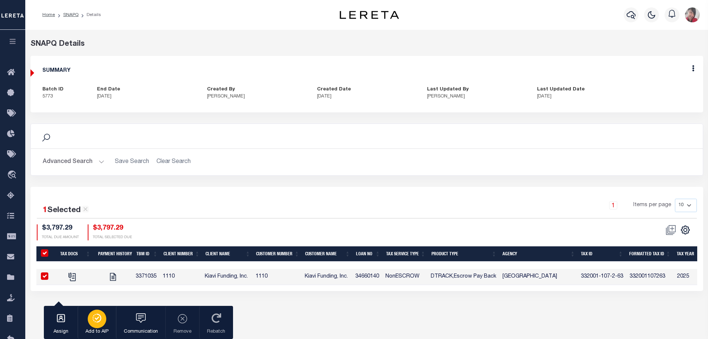
click at [102, 317] on div "button" at bounding box center [97, 318] width 19 height 19
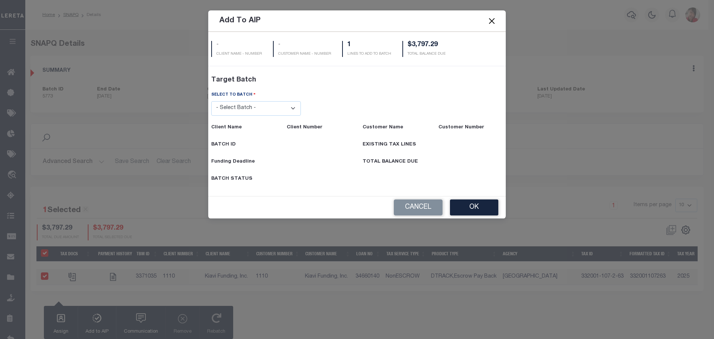
click at [291, 108] on select "- Select Batch - 40795 41171 41729 41820 42004 42111 42867 43296 45119 45394 45…" at bounding box center [256, 108] width 90 height 14
select select "45659"
click at [211, 116] on select "- Select Batch - 40795 41171 41729 41820 42004 42111 42867 43296 45119 45394 45…" at bounding box center [256, 108] width 90 height 14
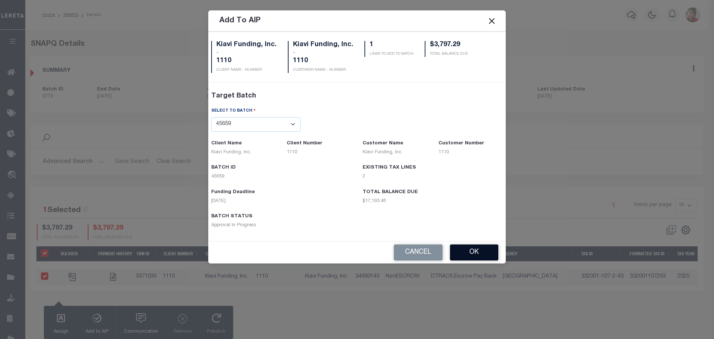
click at [478, 249] on button "OK" at bounding box center [474, 252] width 48 height 16
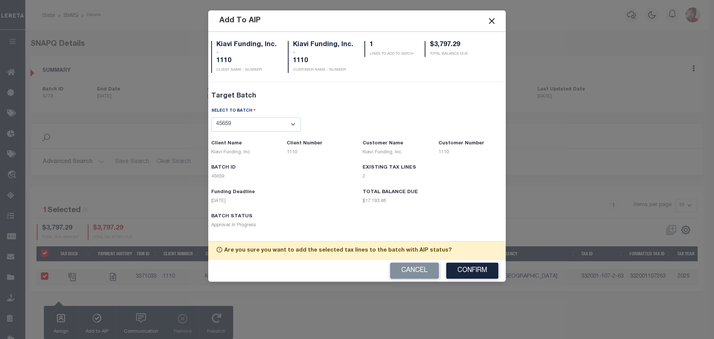
click at [486, 271] on button "Confirm" at bounding box center [472, 270] width 52 height 16
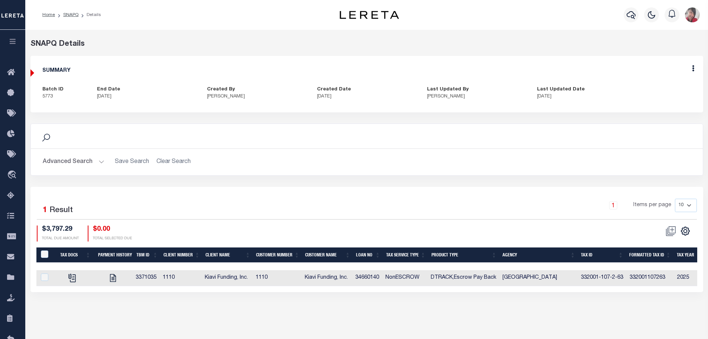
click at [14, 44] on icon "button" at bounding box center [13, 41] width 9 height 7
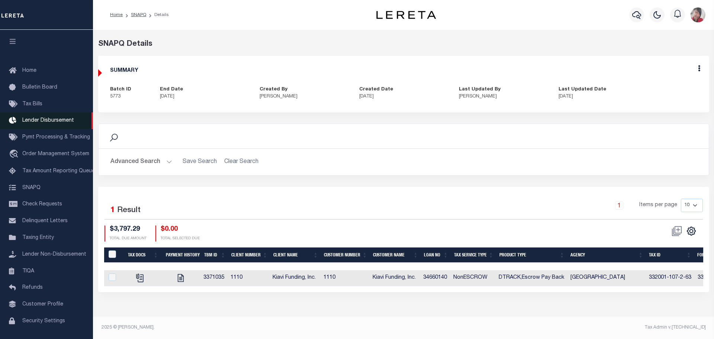
click at [41, 123] on span "Lender Disbursement" at bounding box center [48, 120] width 52 height 5
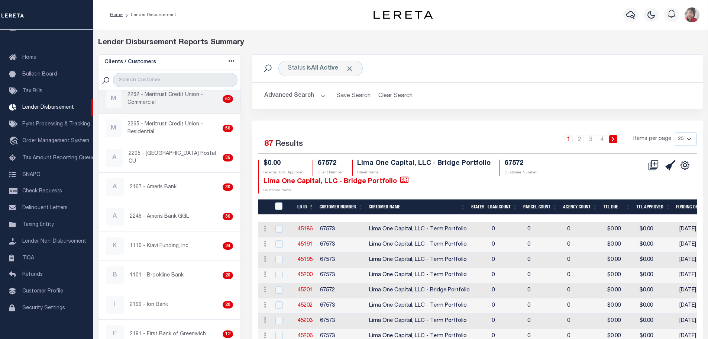
scroll to position [149, 0]
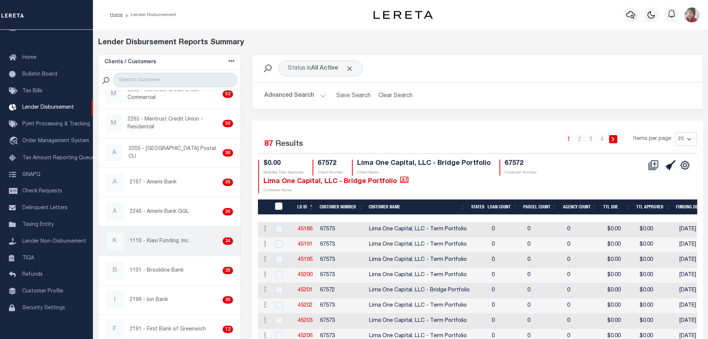
click at [161, 240] on p "1110 - Kiavi Funding, Inc." at bounding box center [160, 241] width 60 height 8
checkbox input "true"
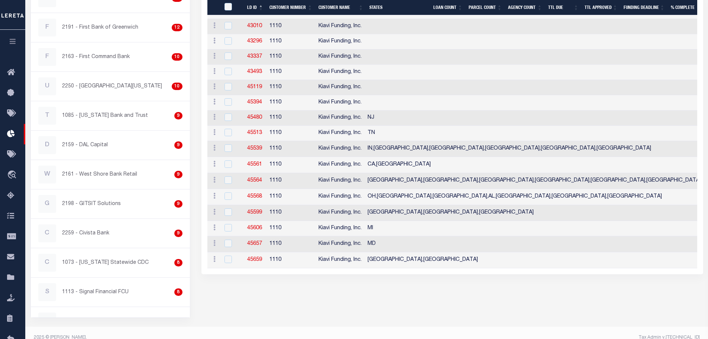
scroll to position [311, 0]
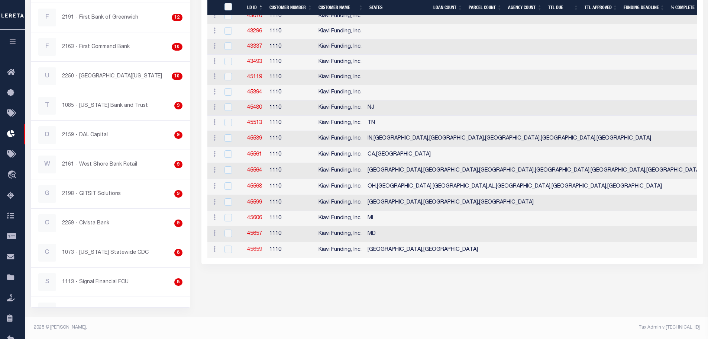
click at [252, 252] on link "45659" at bounding box center [254, 249] width 15 height 5
checkbox input "true"
